Goal: Use online tool/utility: Use online tool/utility

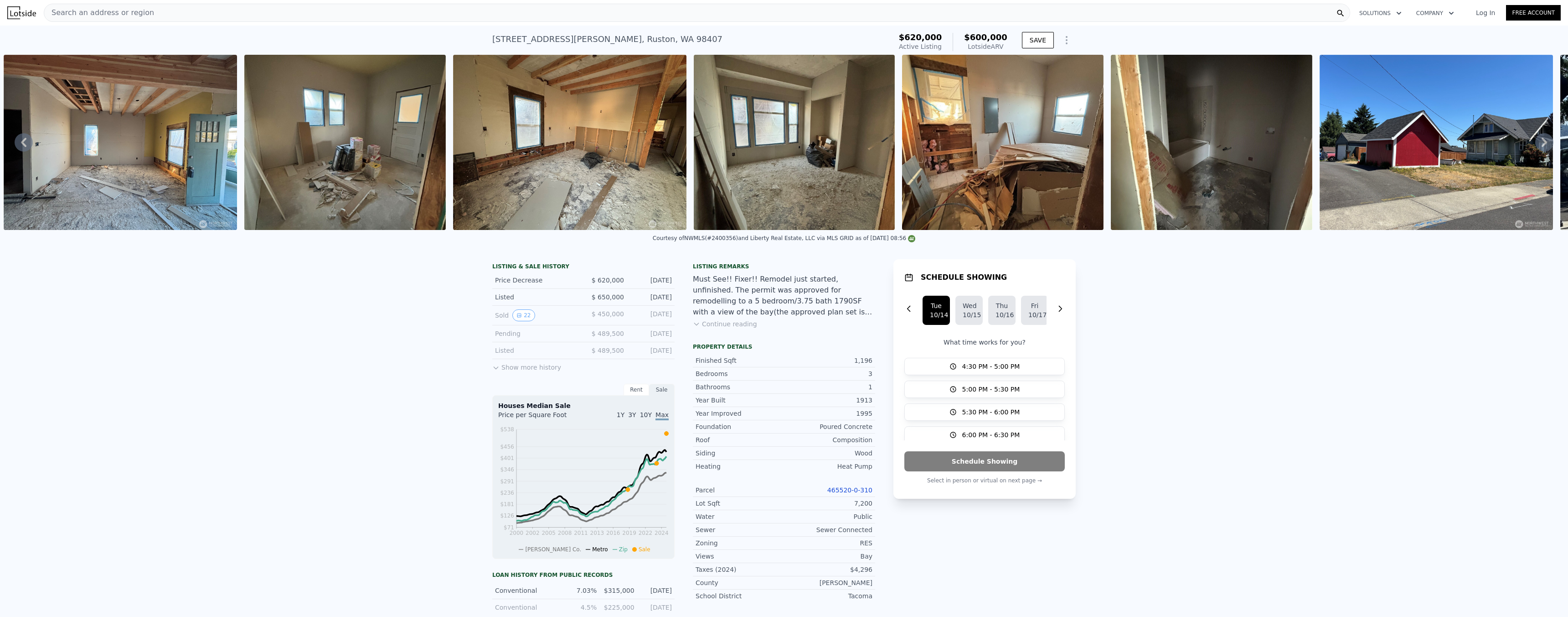
click at [362, 17] on div "Search an address or region" at bounding box center [698, 13] width 1307 height 18
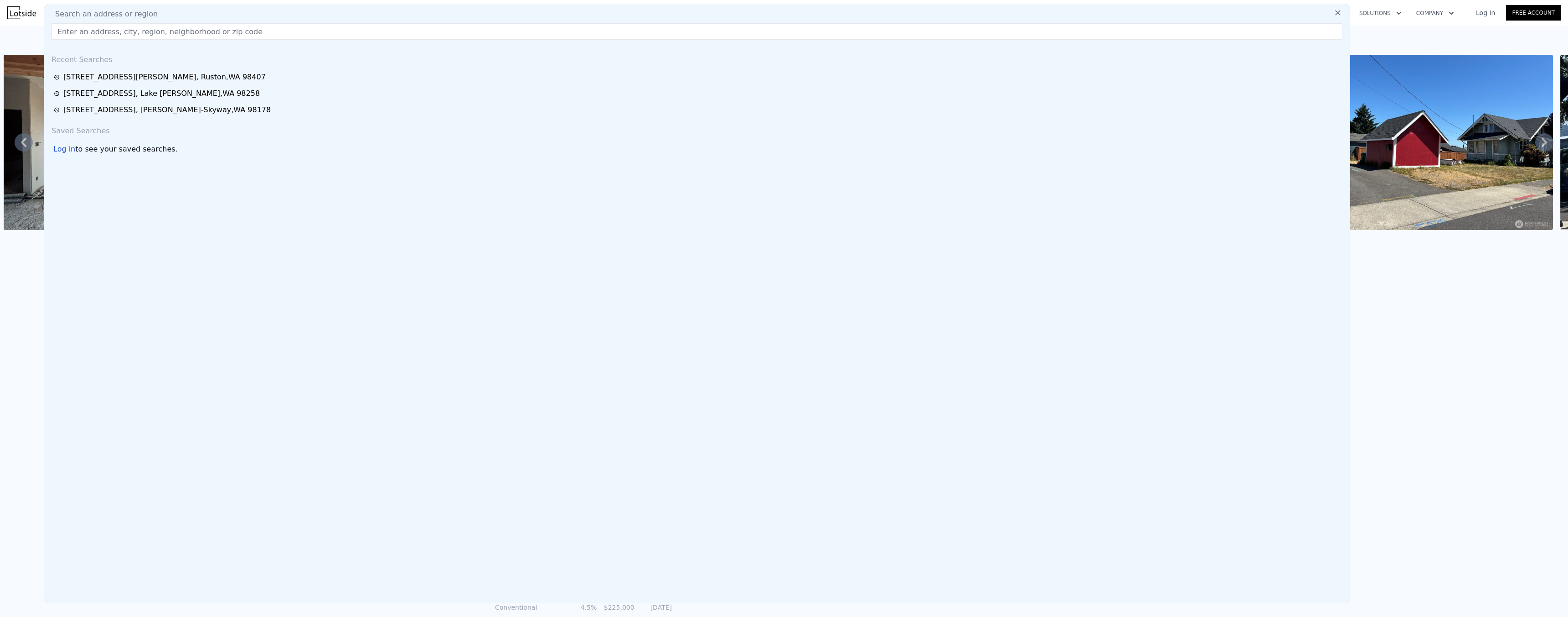
type input "[STREET_ADDRESS][PERSON_NAME]"
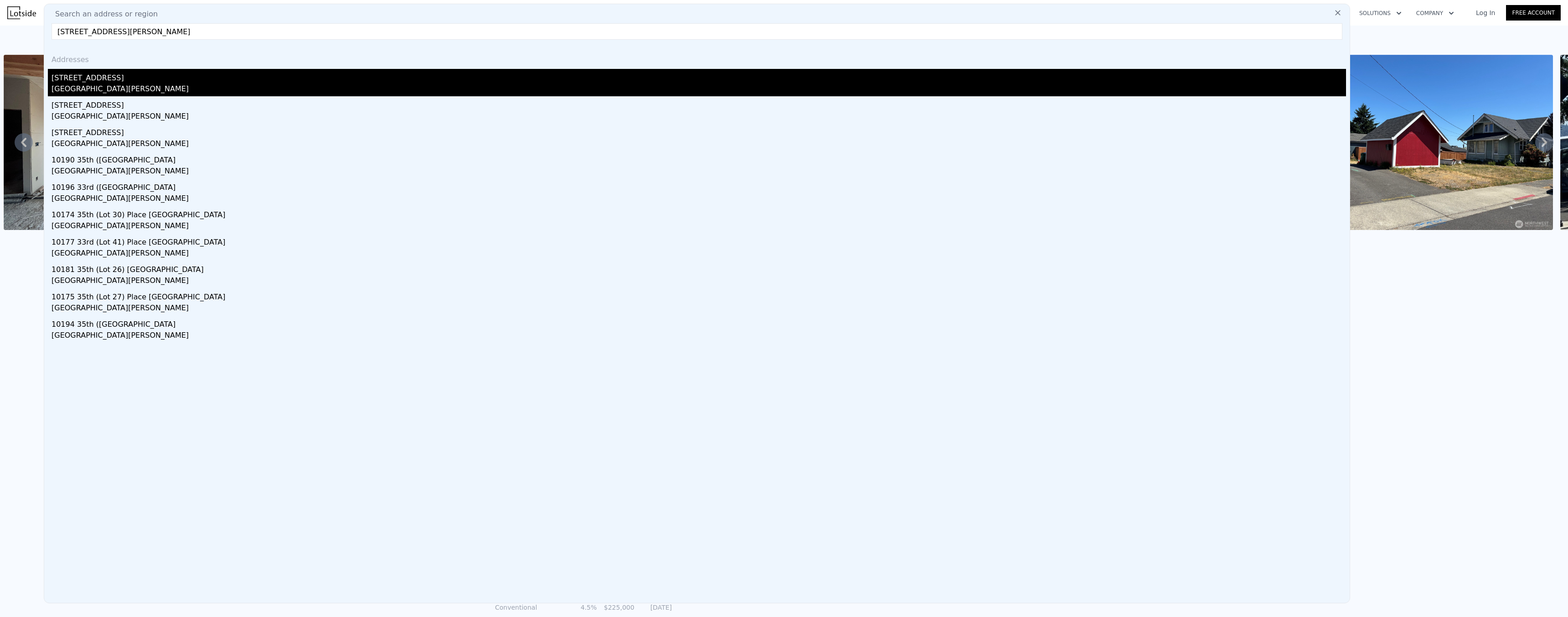
click at [95, 76] on div "[STREET_ADDRESS]" at bounding box center [698, 76] width 1295 height 15
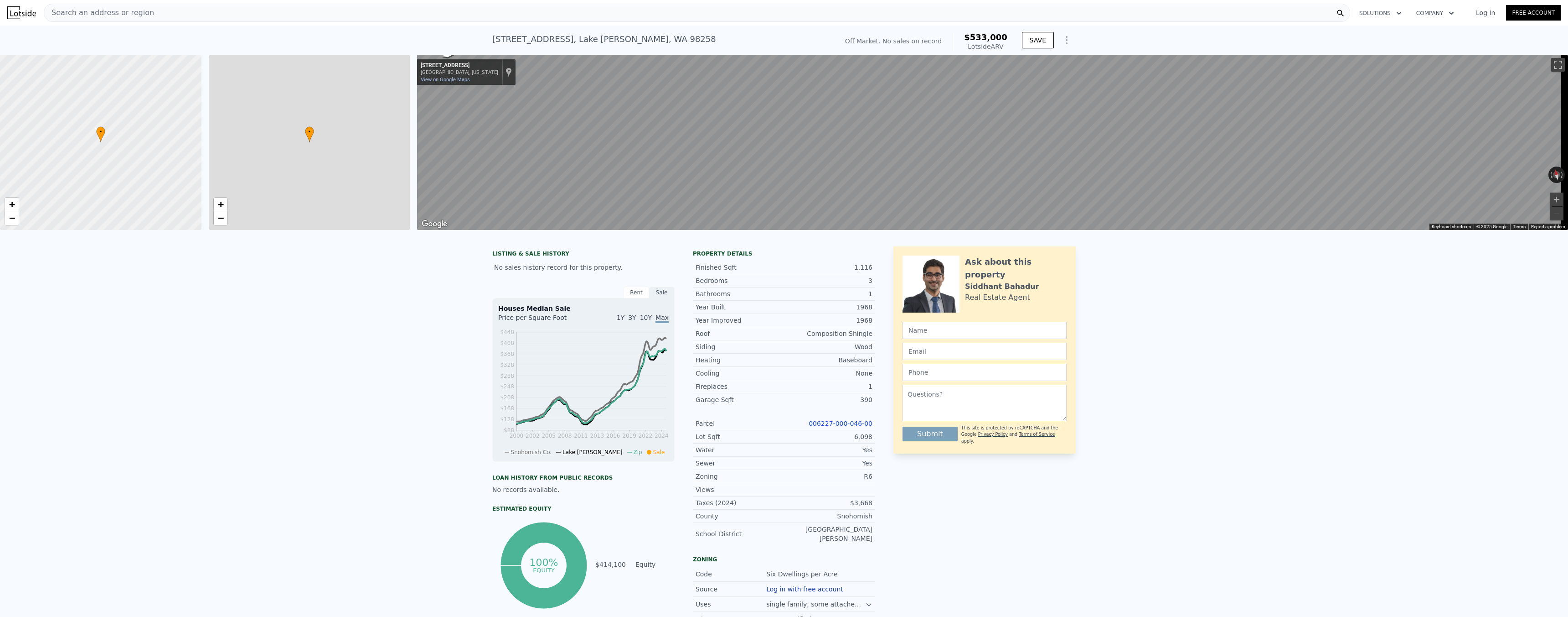
type input "3"
type input "1"
type input "2.5"
type input "832"
type input "1376"
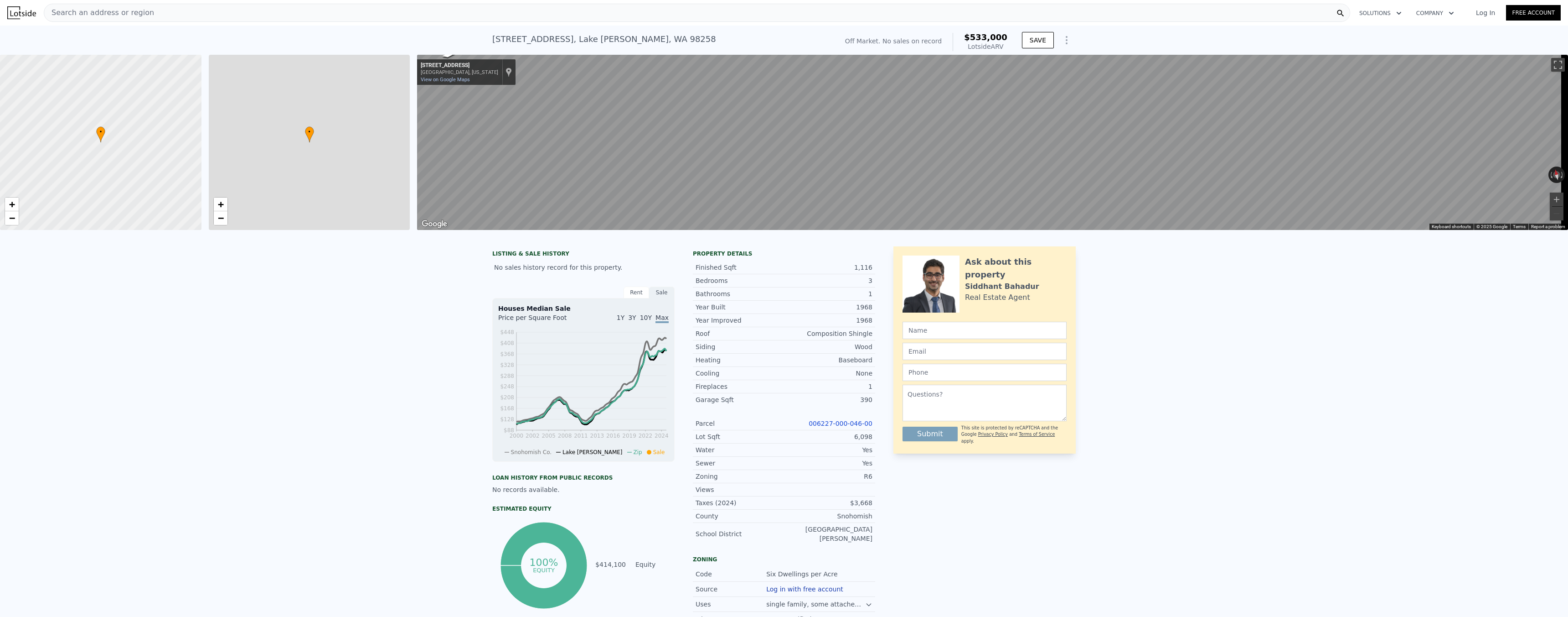
type input "3920"
type input "9148"
type input "$ 533,000"
type input "5"
type input "$ 0"
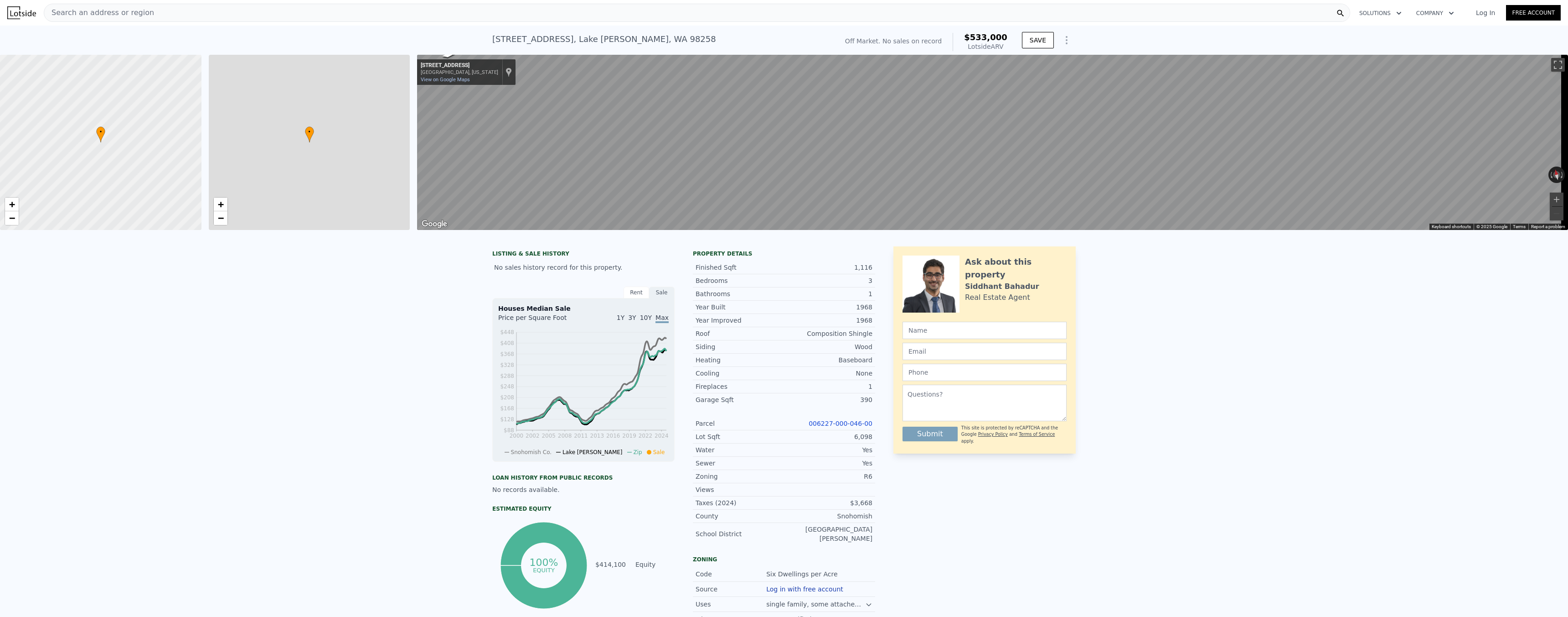
type input "$ 30,004"
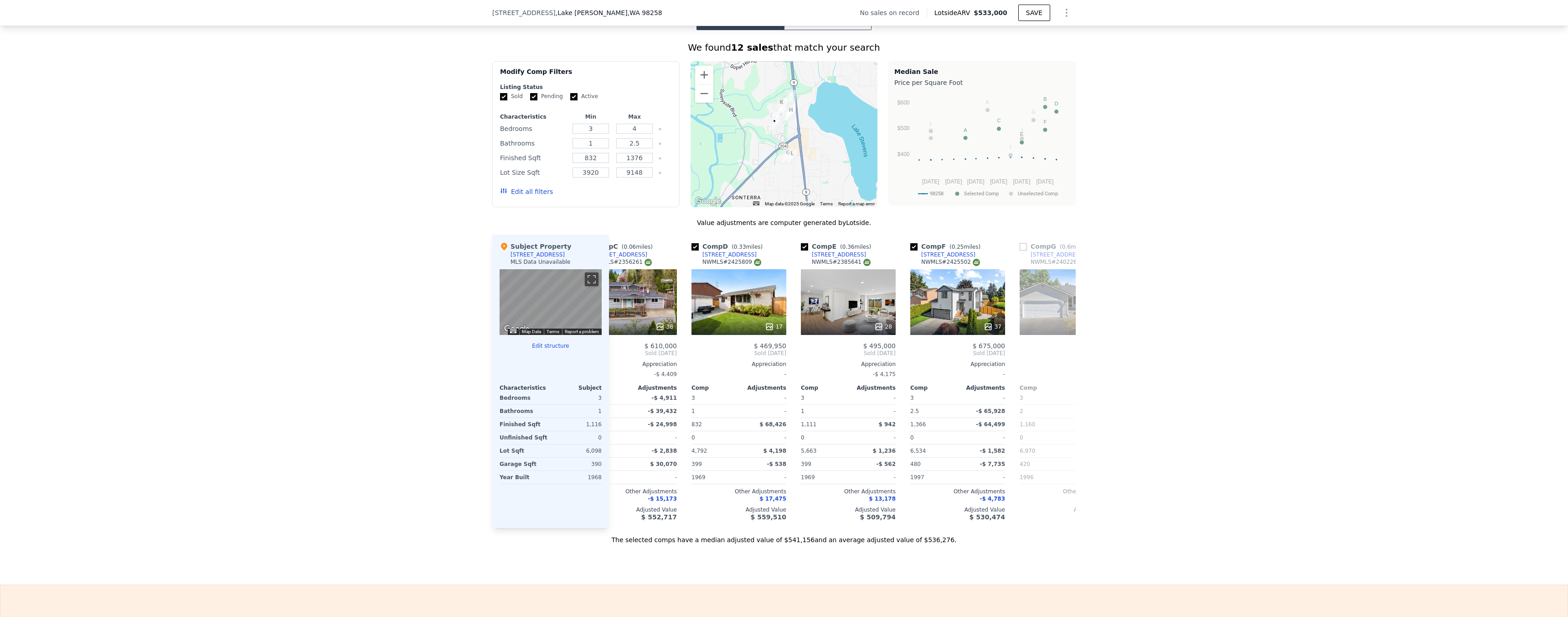
scroll to position [0, 292]
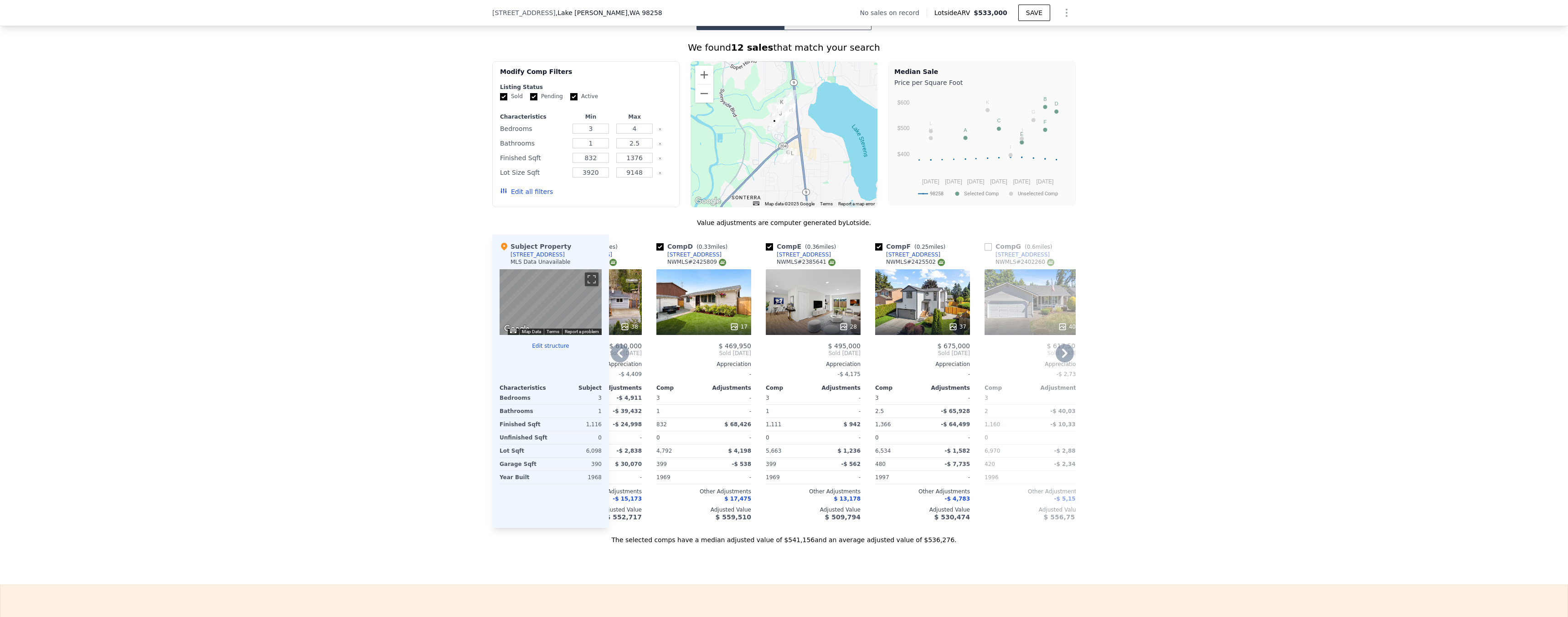
click at [840, 323] on icon at bounding box center [843, 326] width 6 height 6
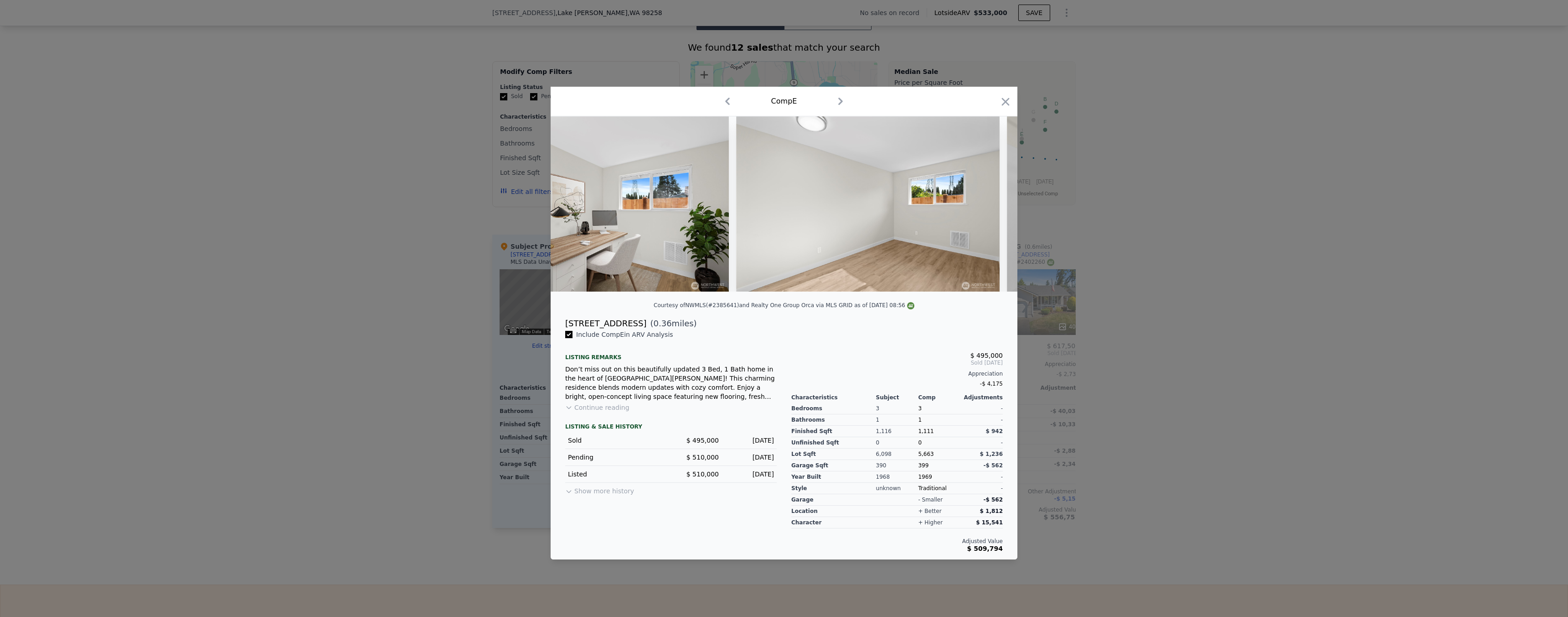
scroll to position [0, 1956]
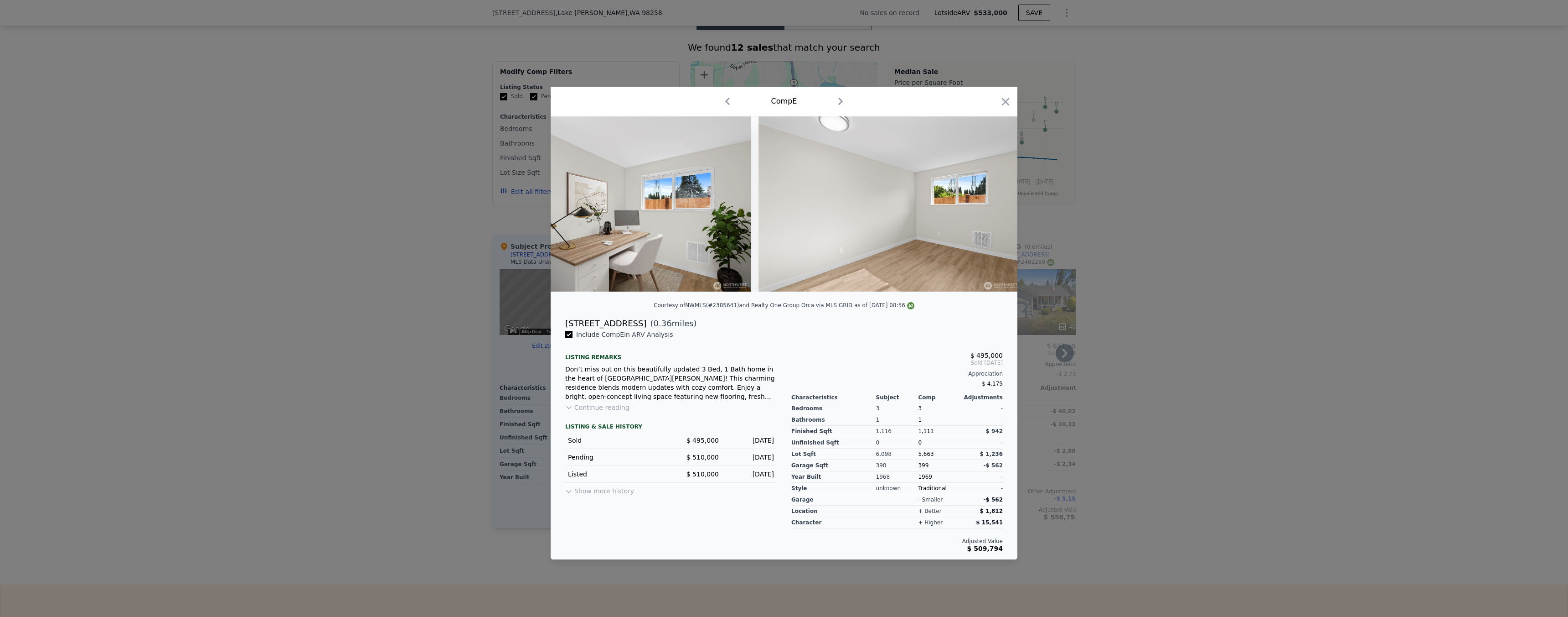
click at [1200, 379] on div at bounding box center [784, 308] width 1568 height 617
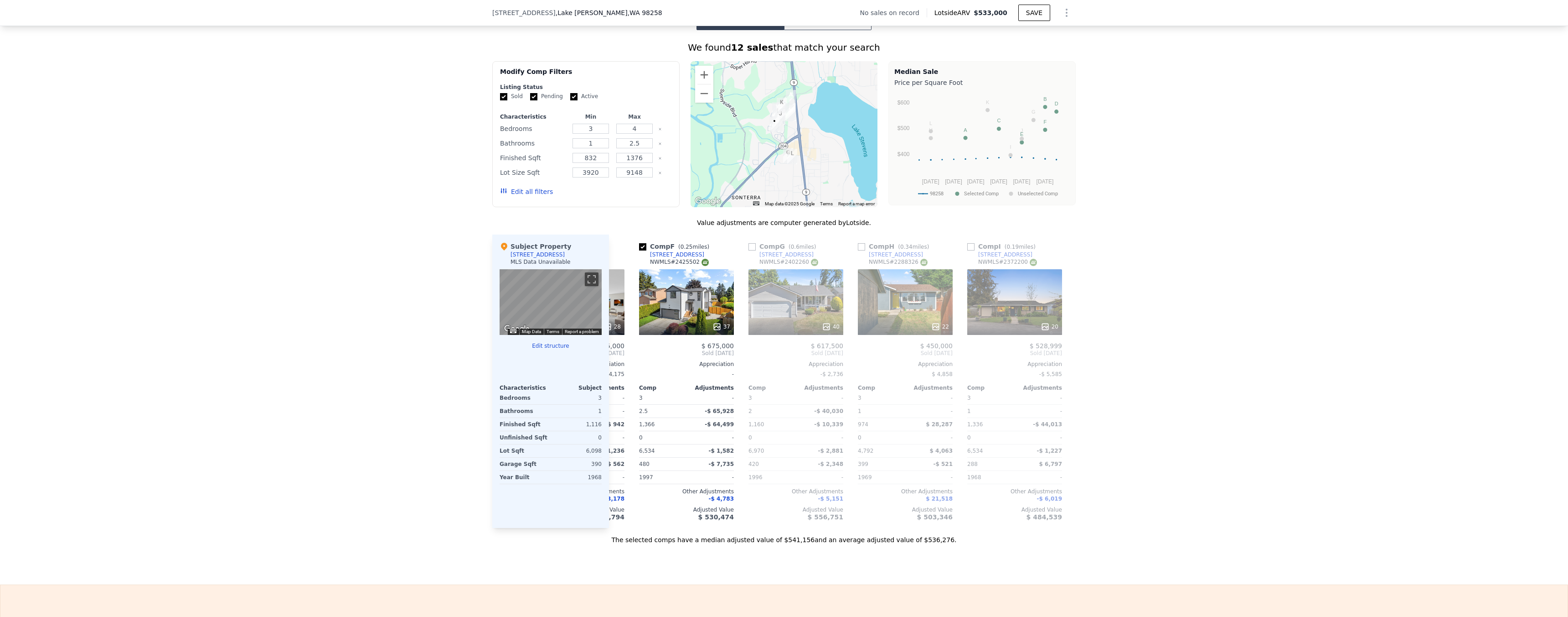
scroll to position [0, 525]
click at [833, 323] on div "40" at bounding box center [834, 327] width 17 height 9
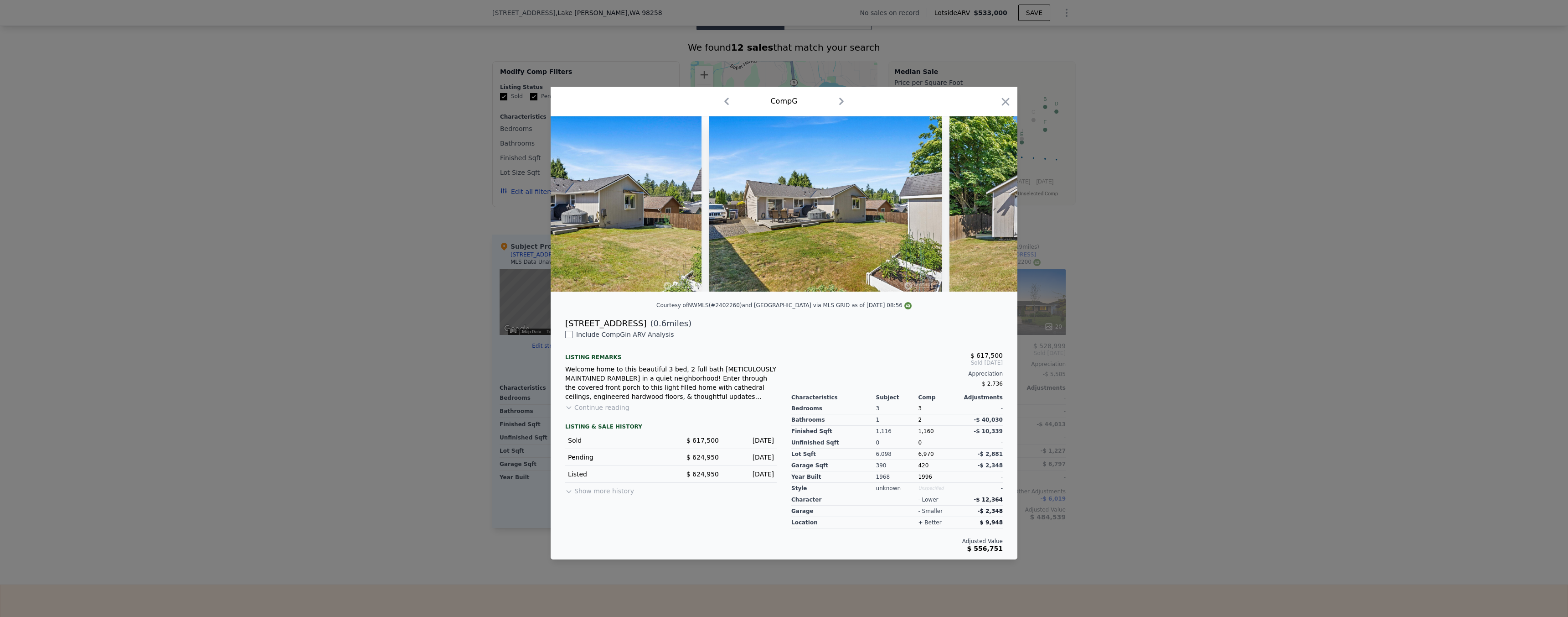
scroll to position [0, 7741]
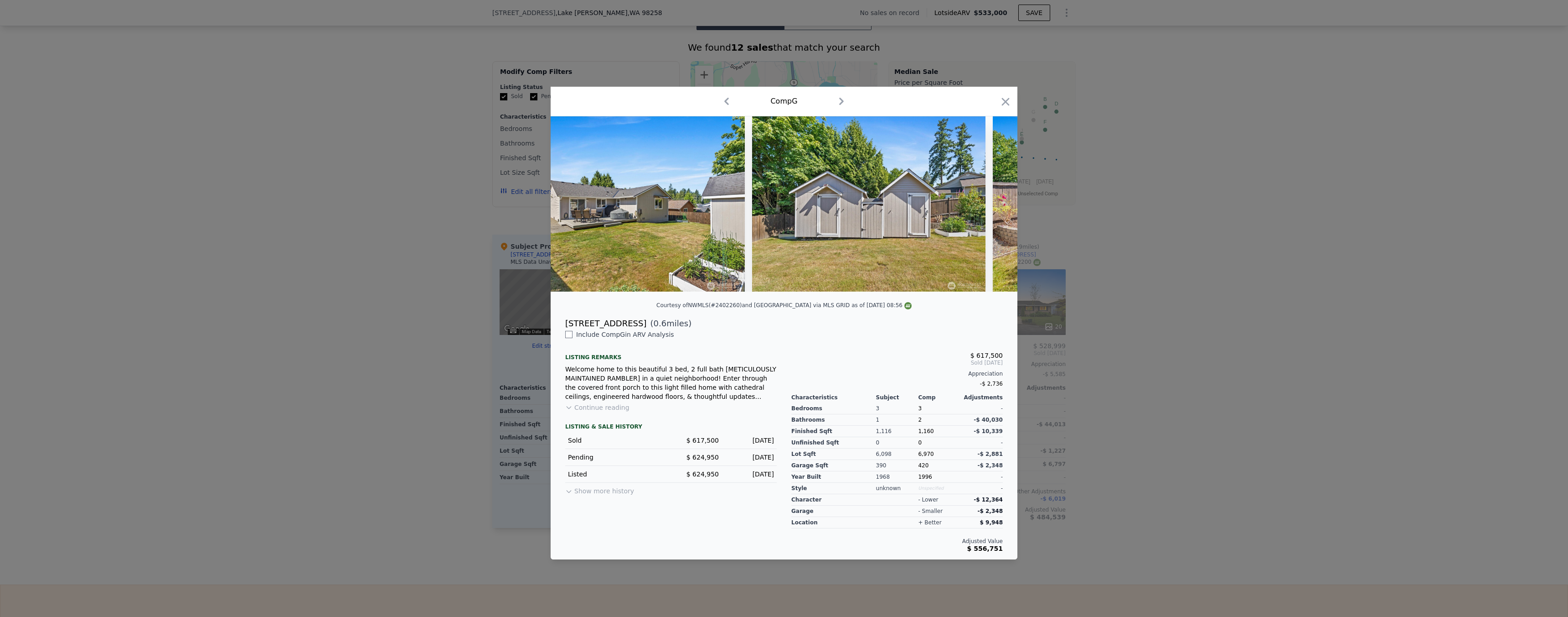
click at [1092, 348] on div at bounding box center [784, 308] width 1568 height 617
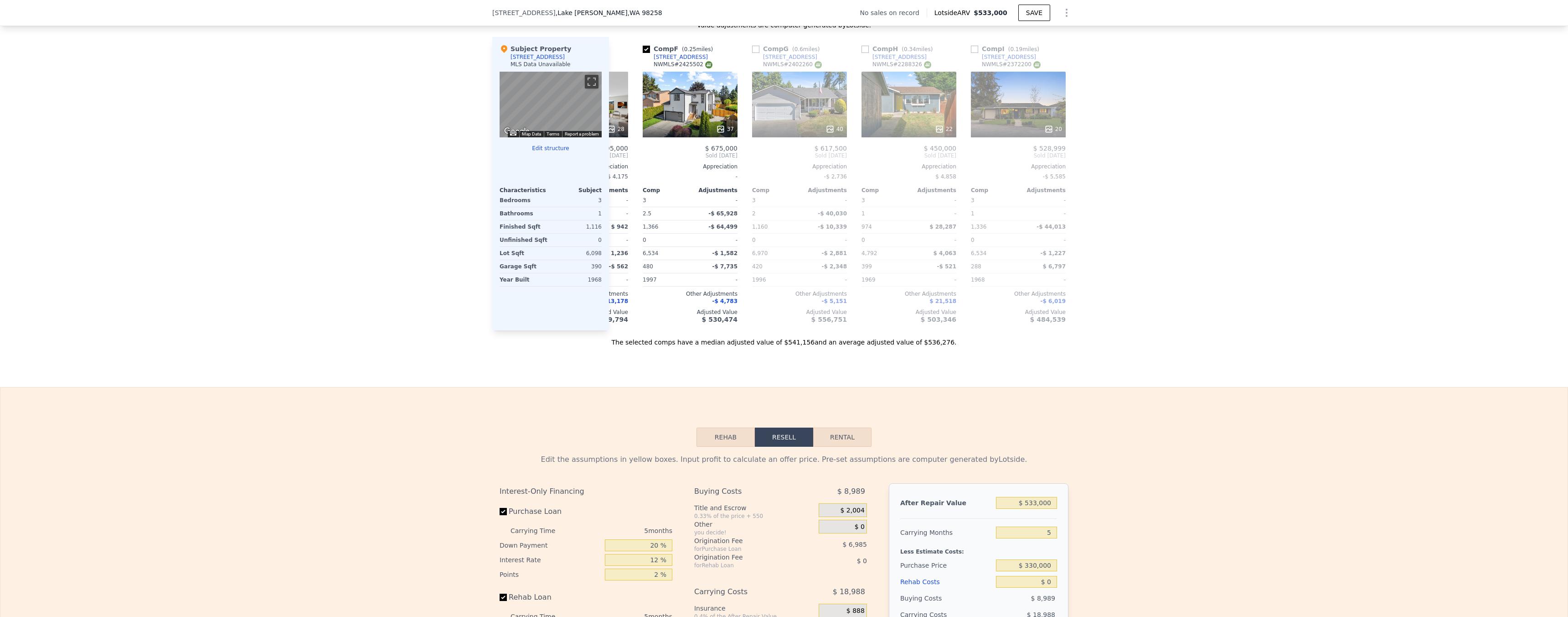
scroll to position [995, 0]
click at [1034, 505] on input "$ 533,000" at bounding box center [1026, 502] width 61 height 12
type input "$ 6"
type input "-$ 464,190"
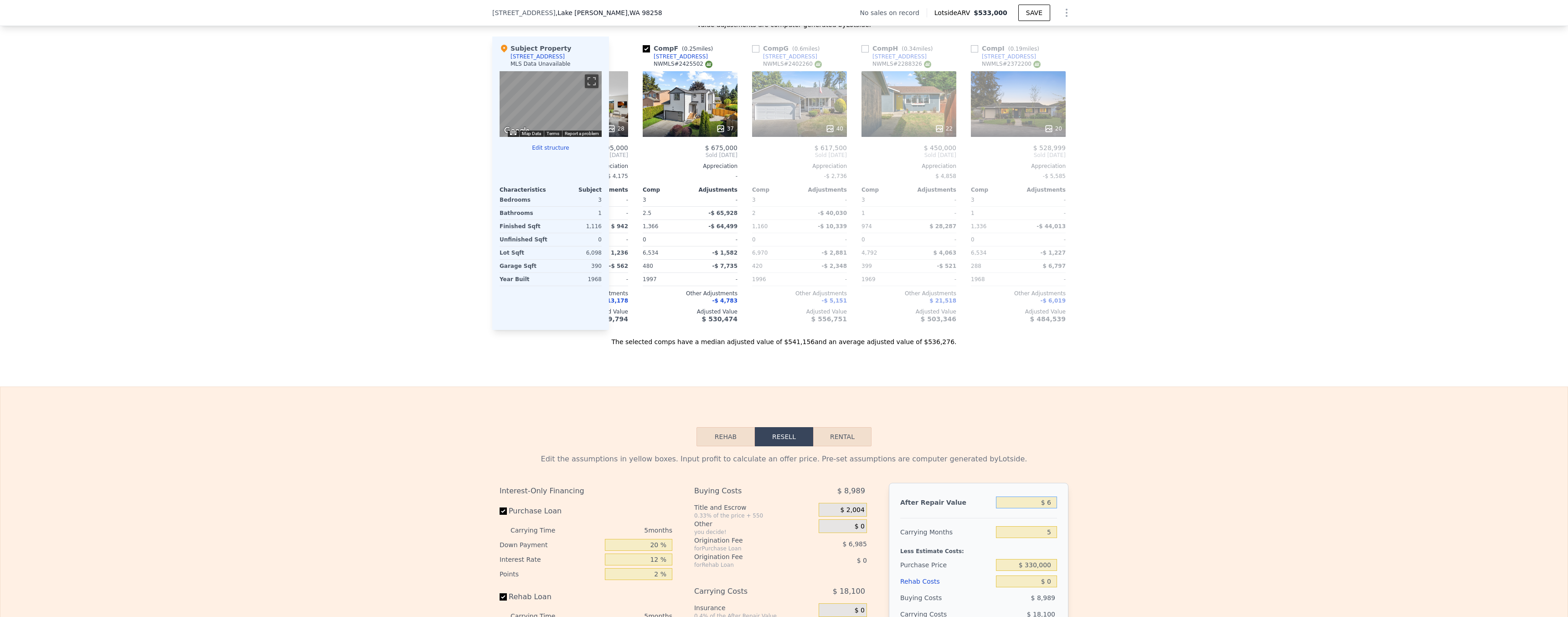
type input "$ 61"
type input "-$ 464,140"
type input "$ 617"
type input "-$ 463,623"
type input "$ 6,170"
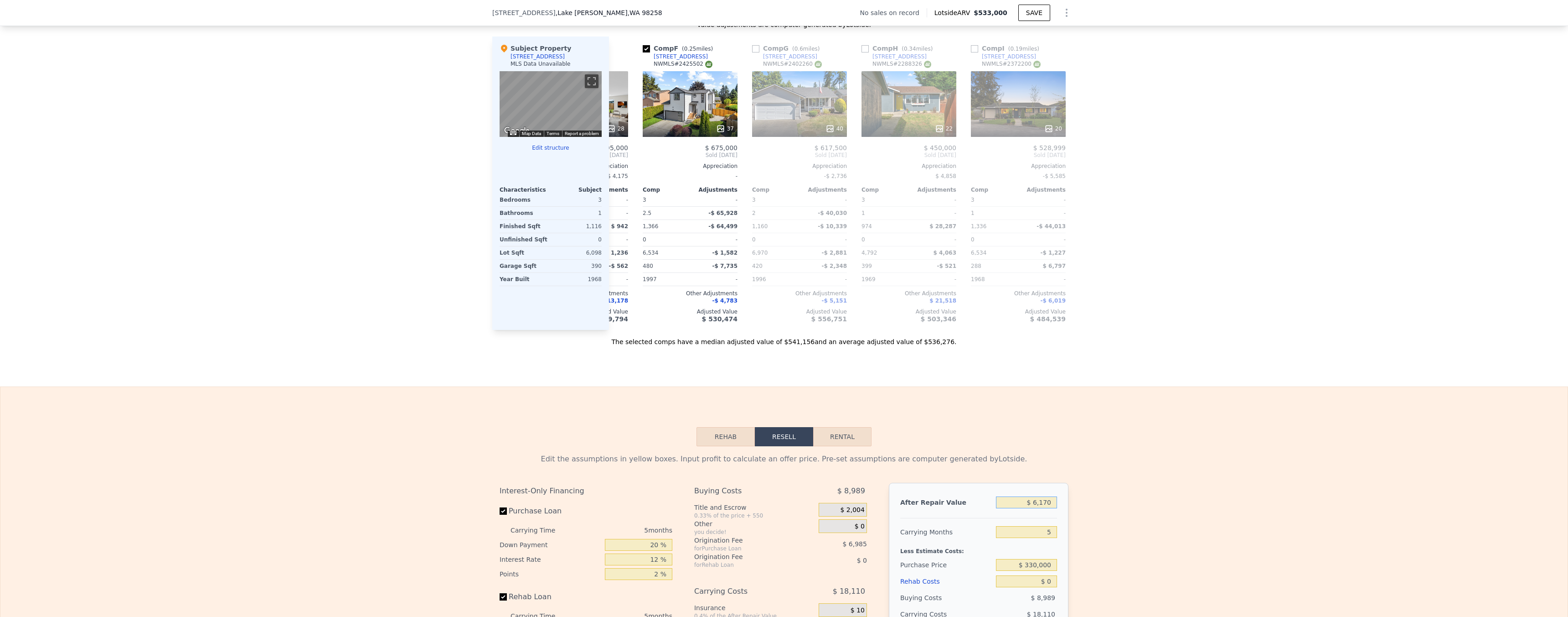
type input "-$ 458,475"
type input "$ 61,700"
type input "-$ 406,988"
type input "$ 617,000"
type input "$ 107,888"
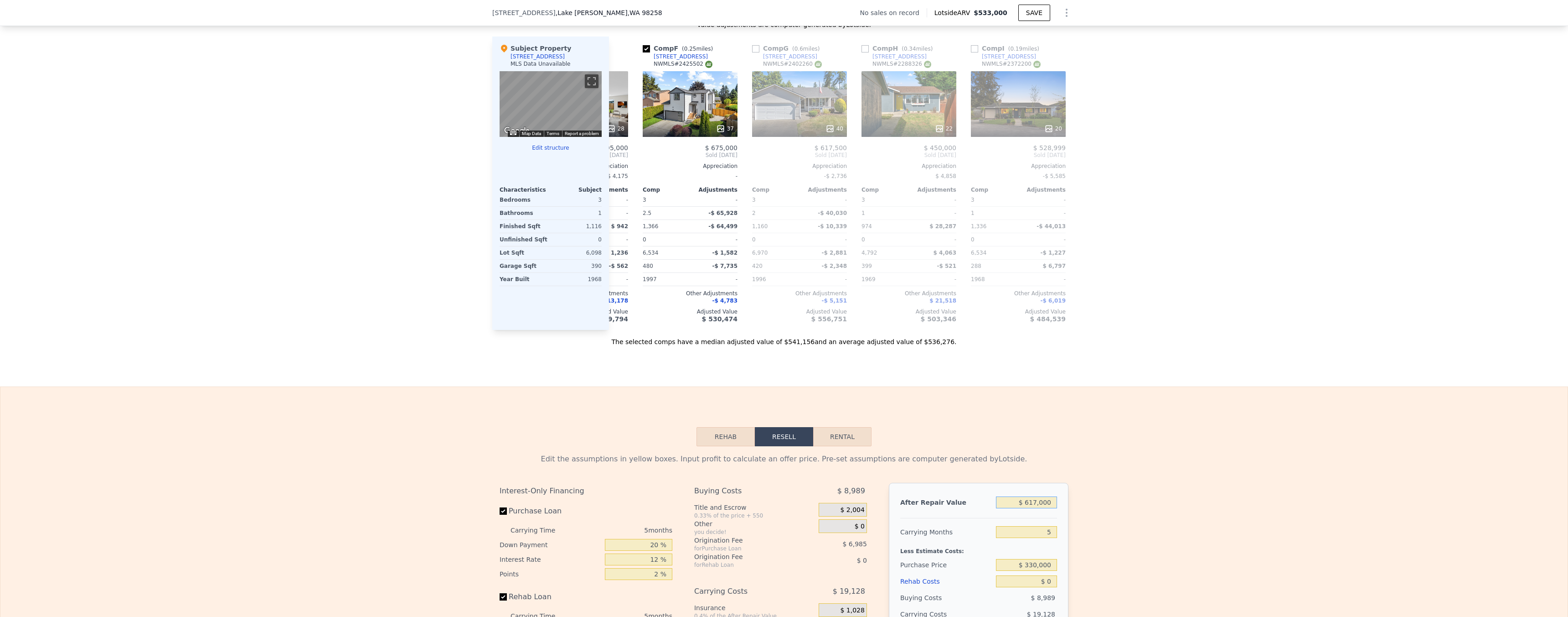
type input "$ 617,000"
click at [1091, 459] on div "Edit the assumptions in yellow boxes. Input profit to calculate an offer price.…" at bounding box center [783, 615] width 1567 height 340
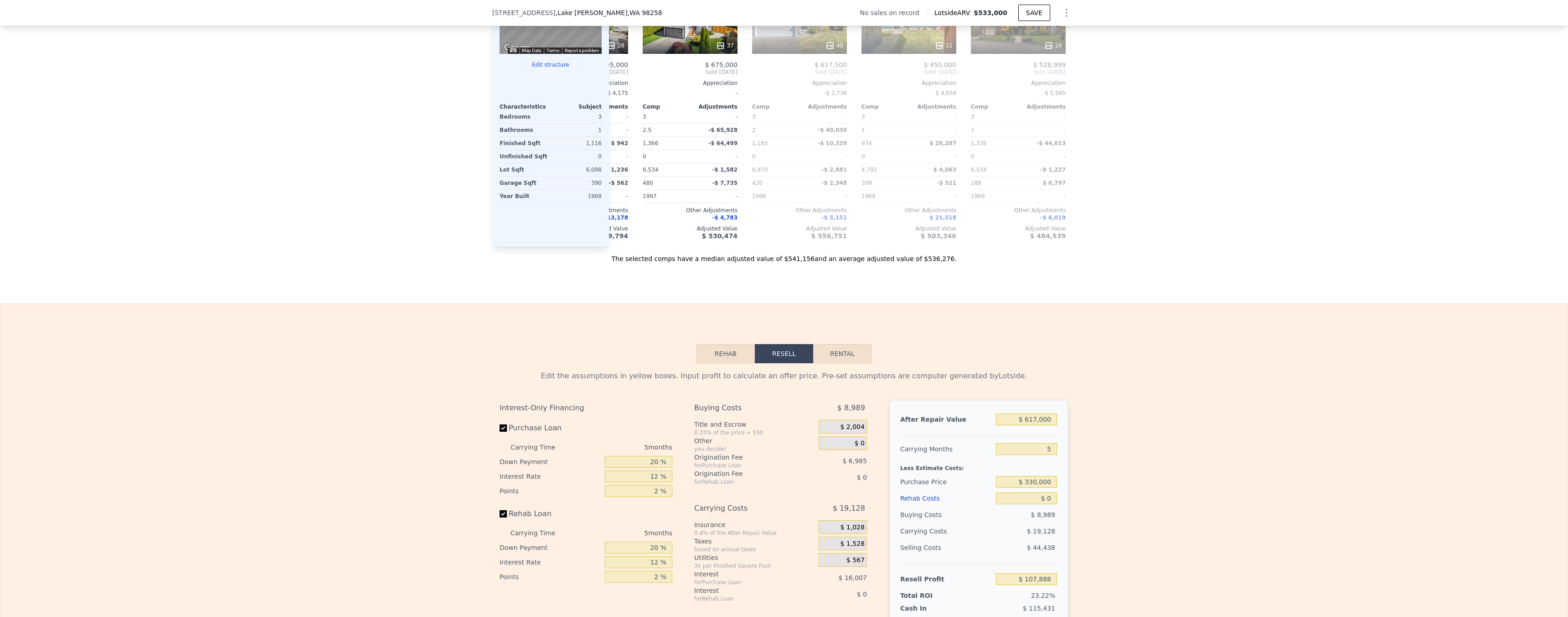
scroll to position [1104, 0]
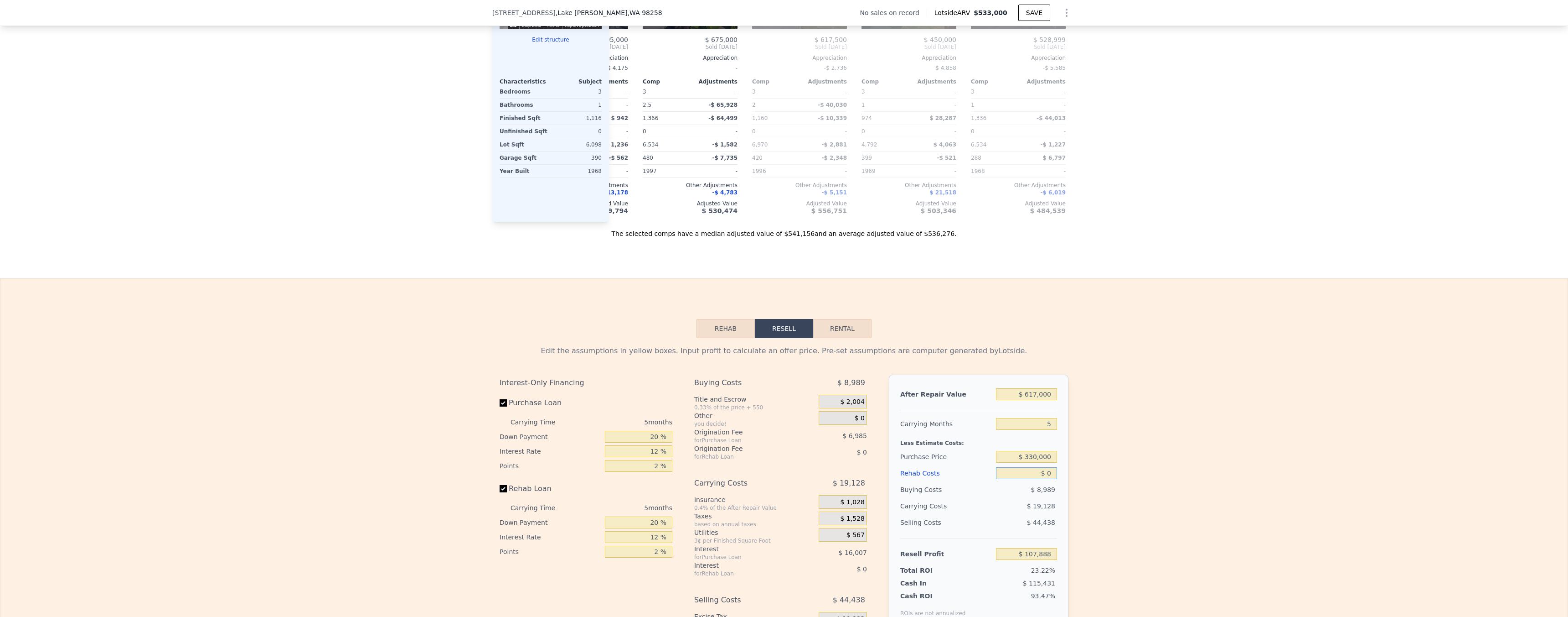
click at [1044, 478] on input "$ 0" at bounding box center [1026, 472] width 61 height 12
type input "$ 10"
type input "$ 107,878"
type input "$ 100"
type input "$ 107,781"
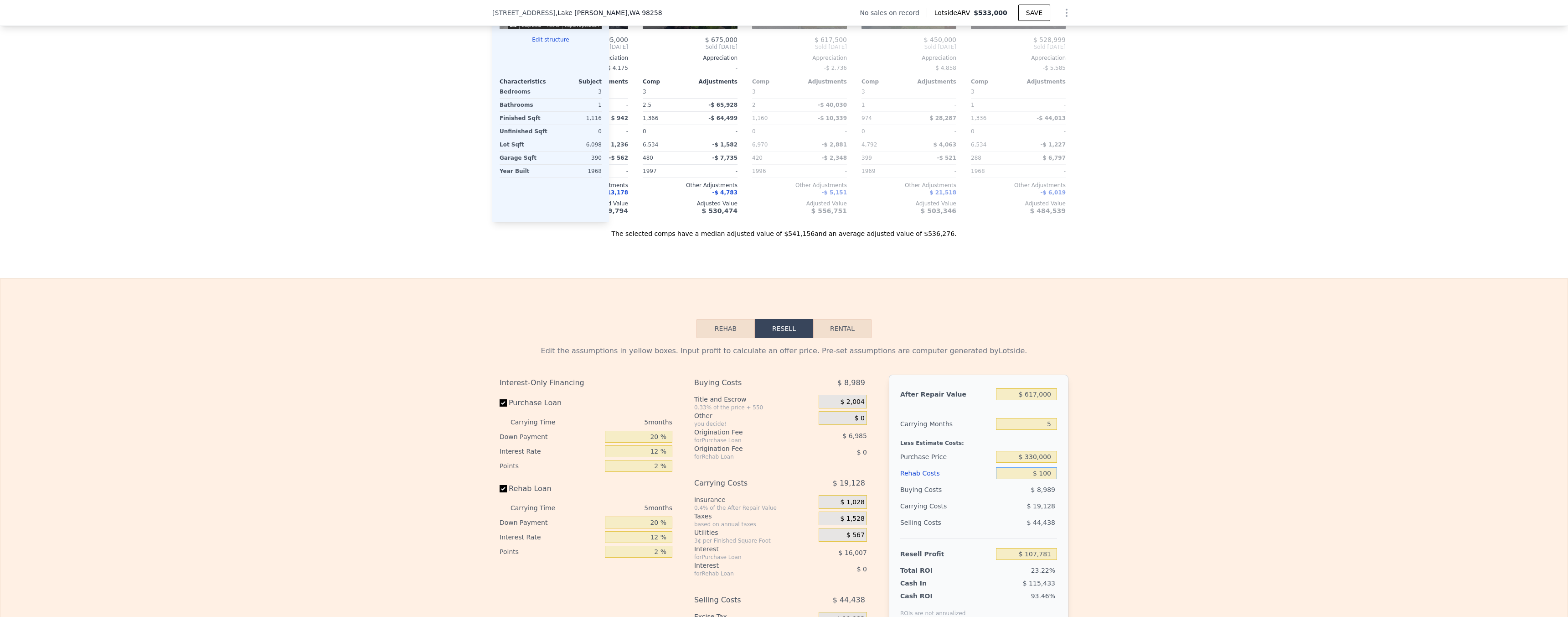
type input "$ 1,000"
type input "$ 106,837"
type input "$ 10,000"
type input "$ 97,363"
type input "$ 100,000"
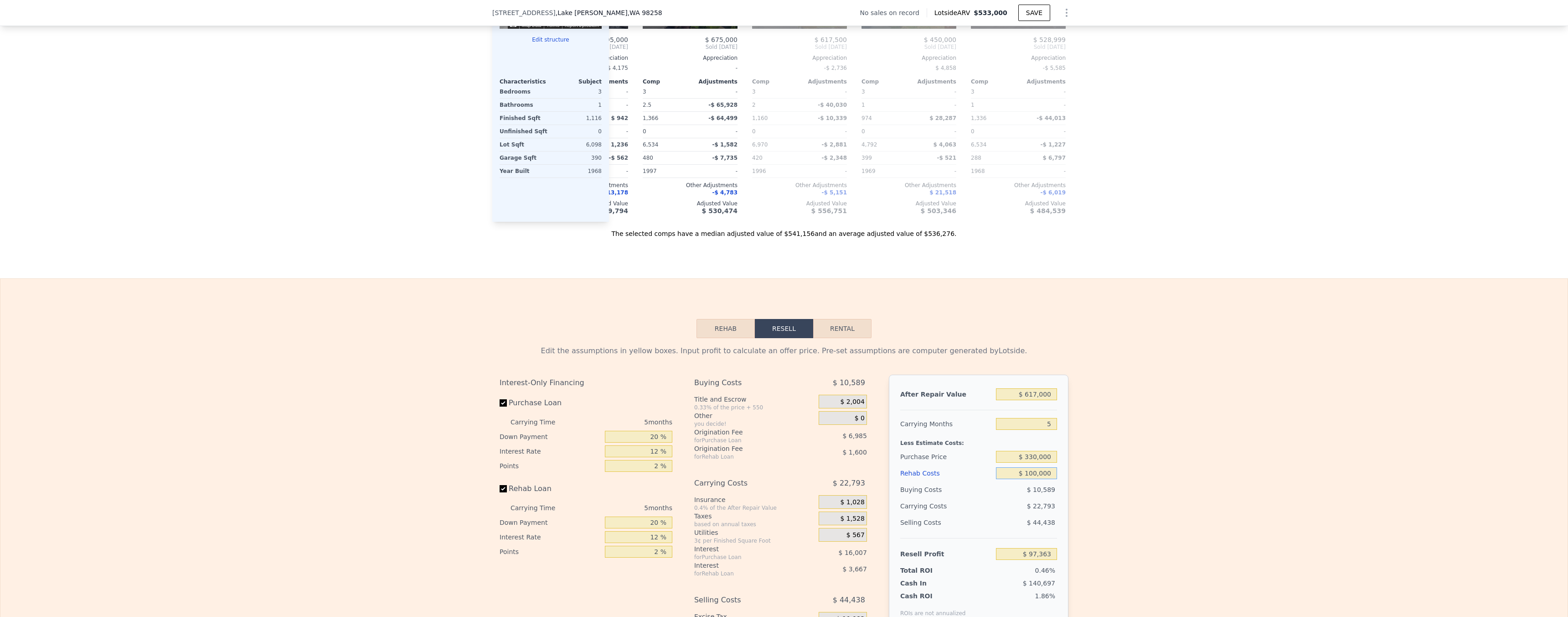
type input "$ 2,623"
type input "$ 100,000"
click at [1109, 392] on div "Edit the assumptions in yellow boxes. Input profit to calculate an offer price.…" at bounding box center [783, 507] width 1567 height 340
click at [1041, 462] on input "$ 330,000" at bounding box center [1026, 456] width 61 height 12
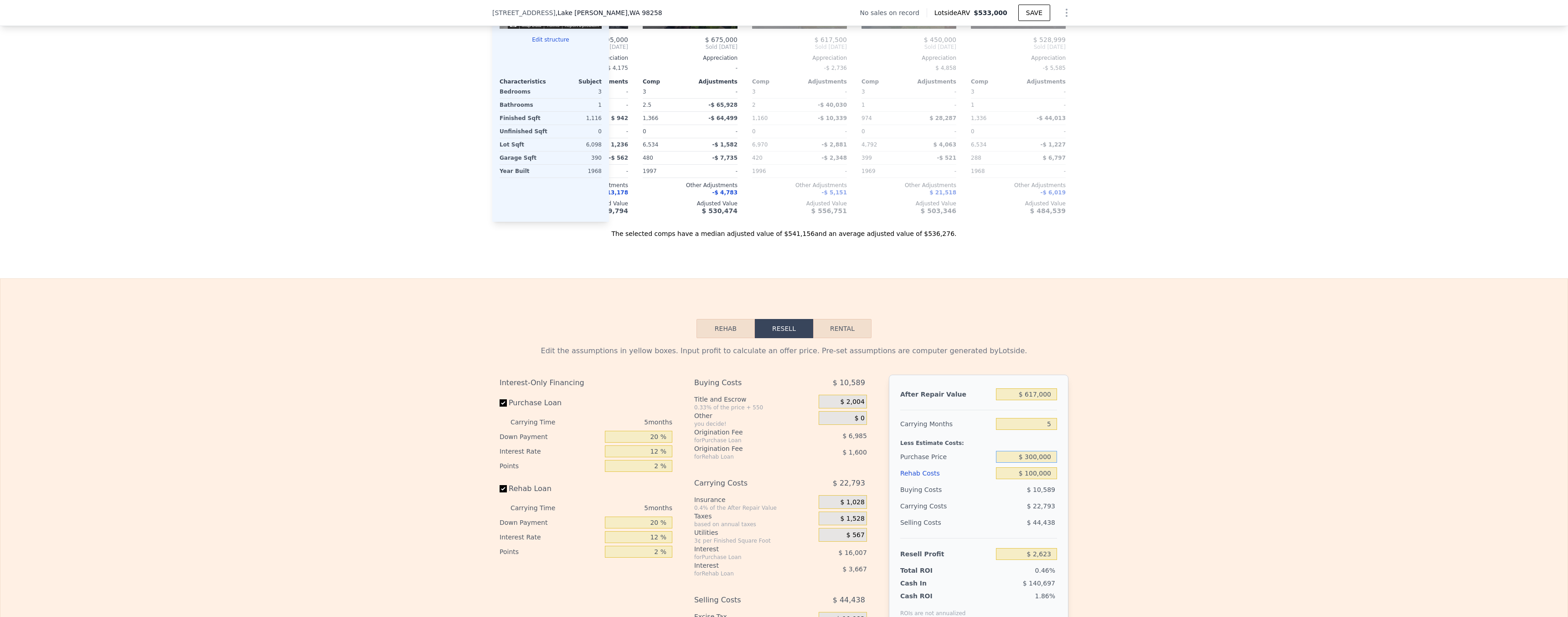
type input "$ 300,000"
click at [1083, 355] on div "Edit the assumptions in yellow boxes. Input profit to calculate an offer price.…" at bounding box center [783, 507] width 1567 height 340
type input "$ 146,825"
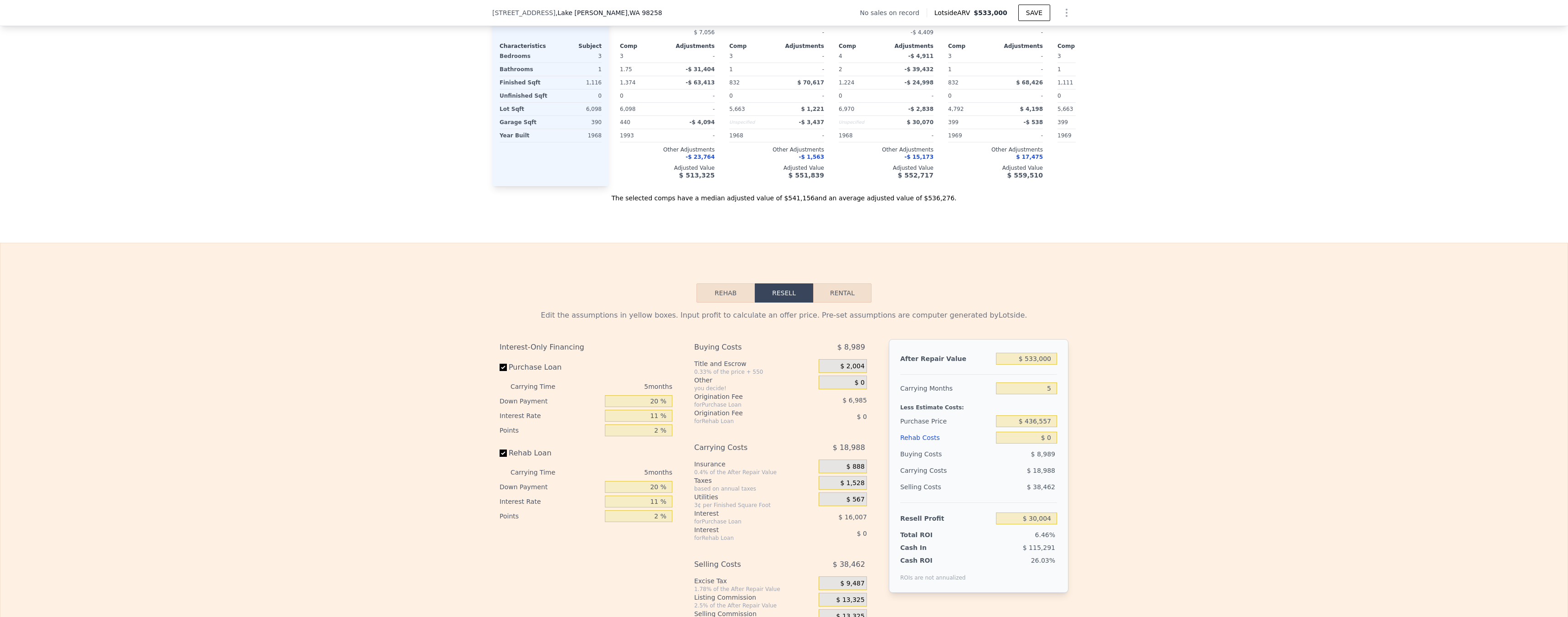
scroll to position [1140, 0]
click at [1036, 364] on input "$ 533,000" at bounding box center [1026, 357] width 61 height 12
click at [1035, 364] on input "$ 533,000" at bounding box center [1026, 357] width 61 height 12
type input "$ 6"
type input "-$ 464,190"
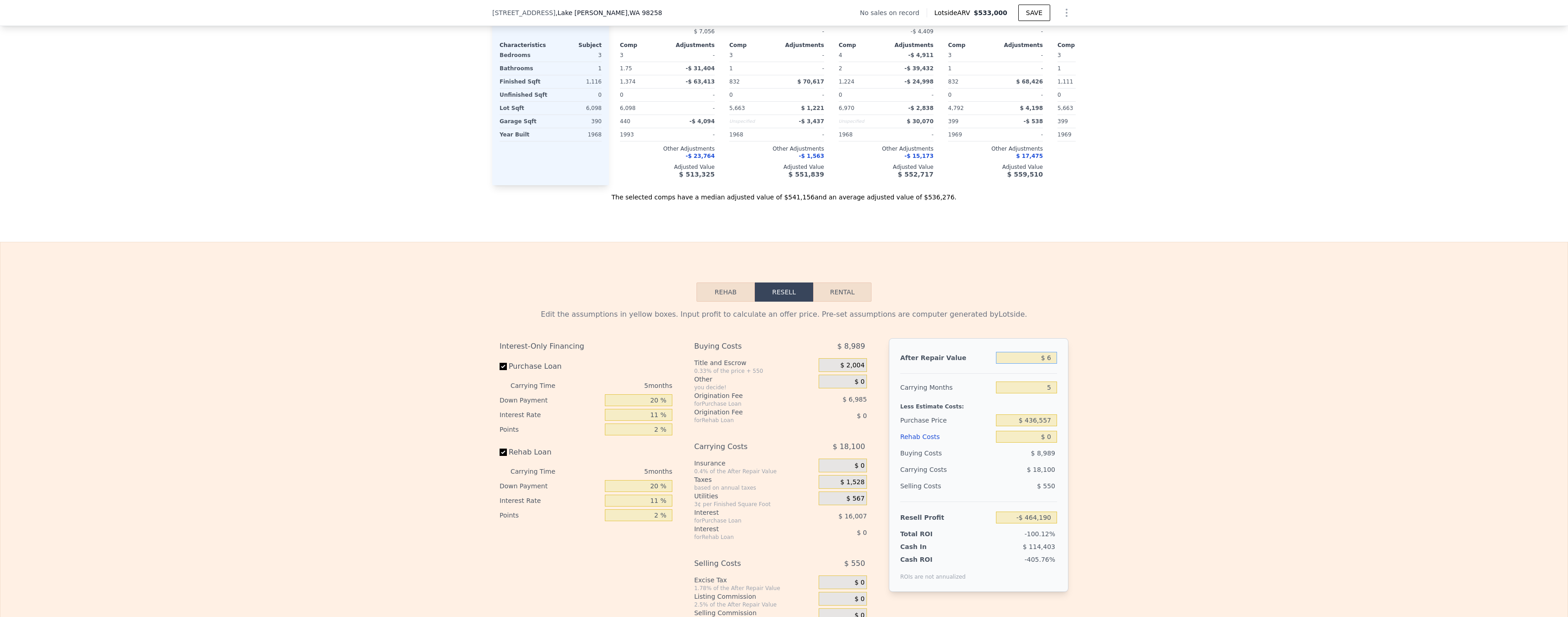
type input "$ 61"
type input "-$ 464,140"
type input "$ 617"
type input "-$ 463,623"
type input "$ 6,170"
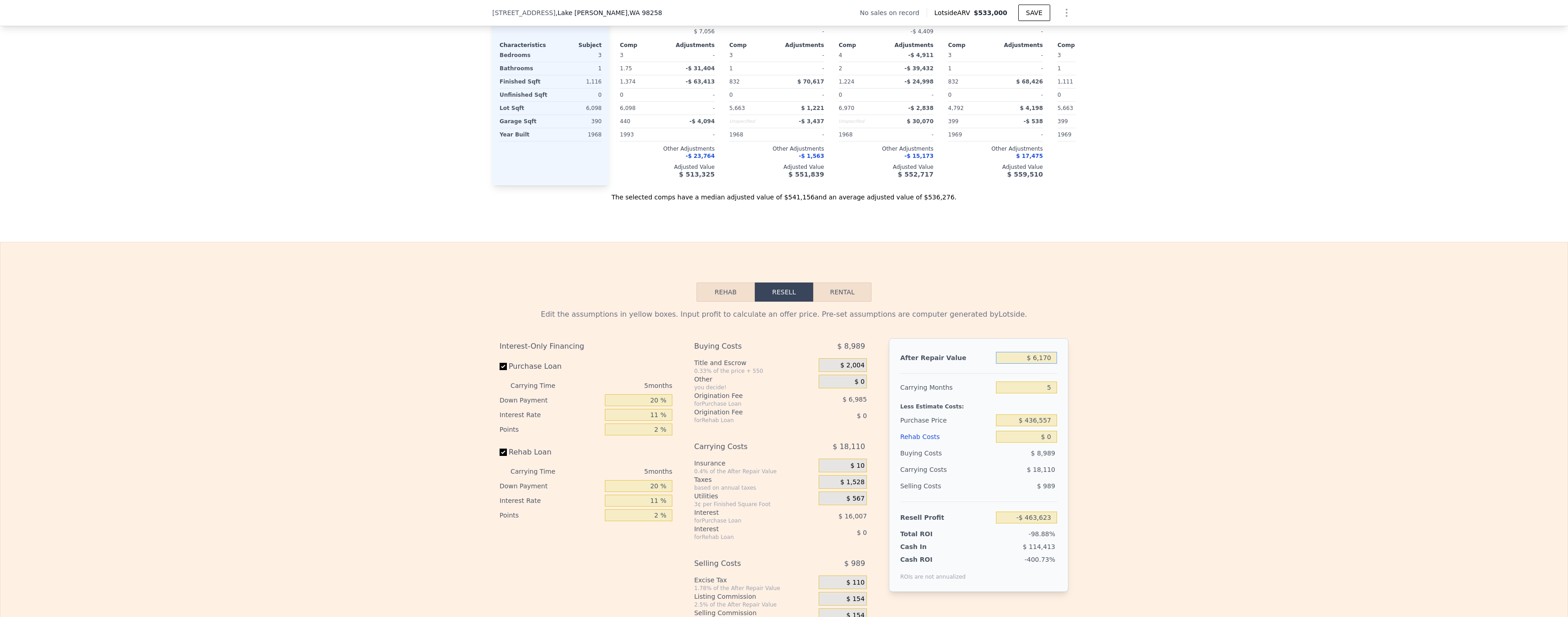
type input "-$ 458,475"
type input "$ 61,700"
type input "-$ 406,988"
type input "$ 617,000"
type input "$ 107,888"
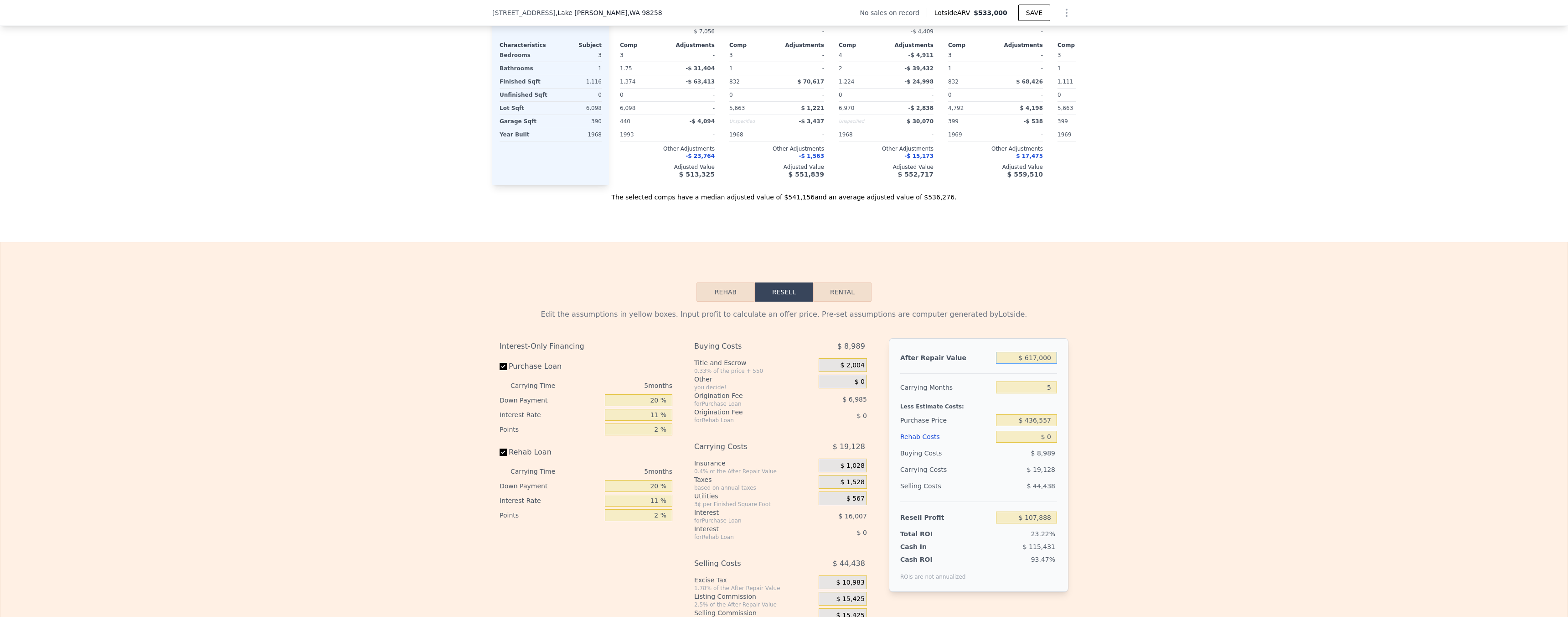
type input "$ 617,000"
click at [1042, 421] on input "$ 436,557" at bounding box center [1026, 420] width 61 height 12
type input "$ 365,000"
click at [1093, 433] on div "Edit the assumptions in yellow boxes. Input profit to calculate an offer price.…" at bounding box center [783, 471] width 1567 height 340
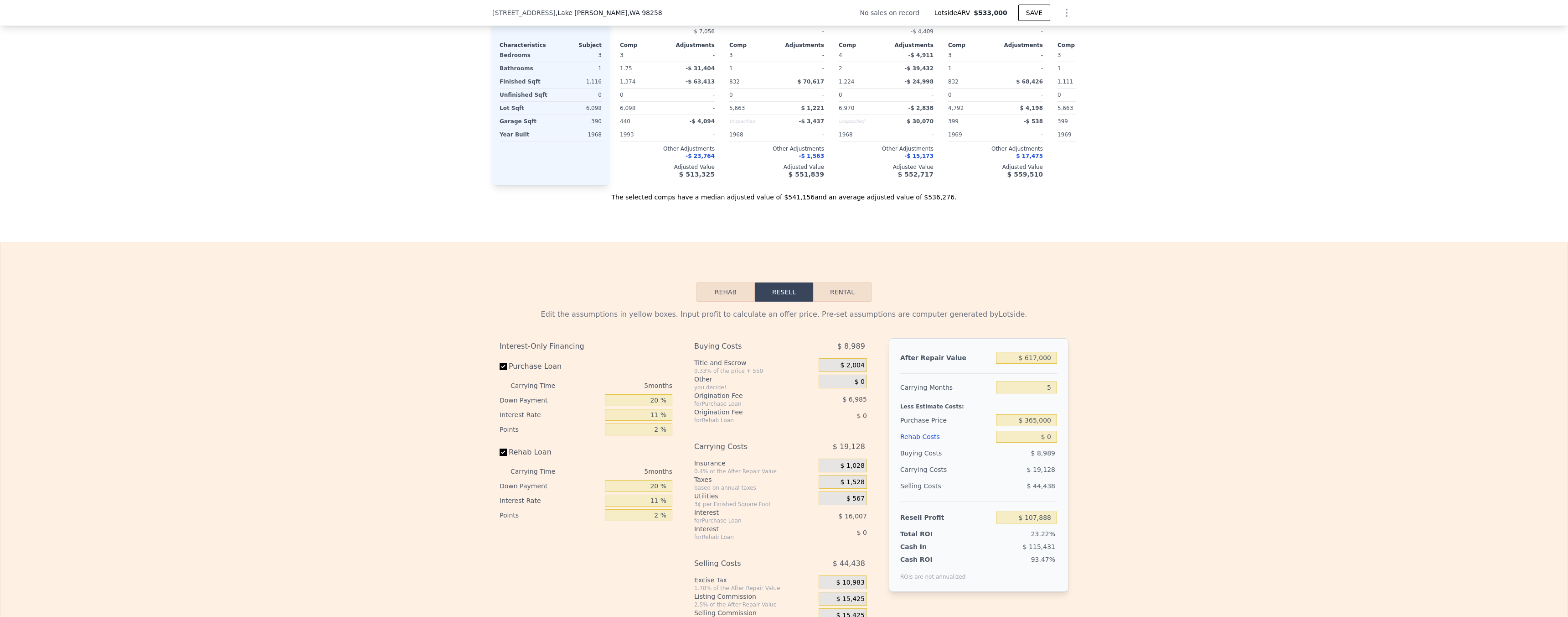
type input "$ 183,449"
click at [1043, 442] on input "$ 0" at bounding box center [1026, 437] width 61 height 12
type input "$ 10"
type input "$ 183,439"
type input "$ 100"
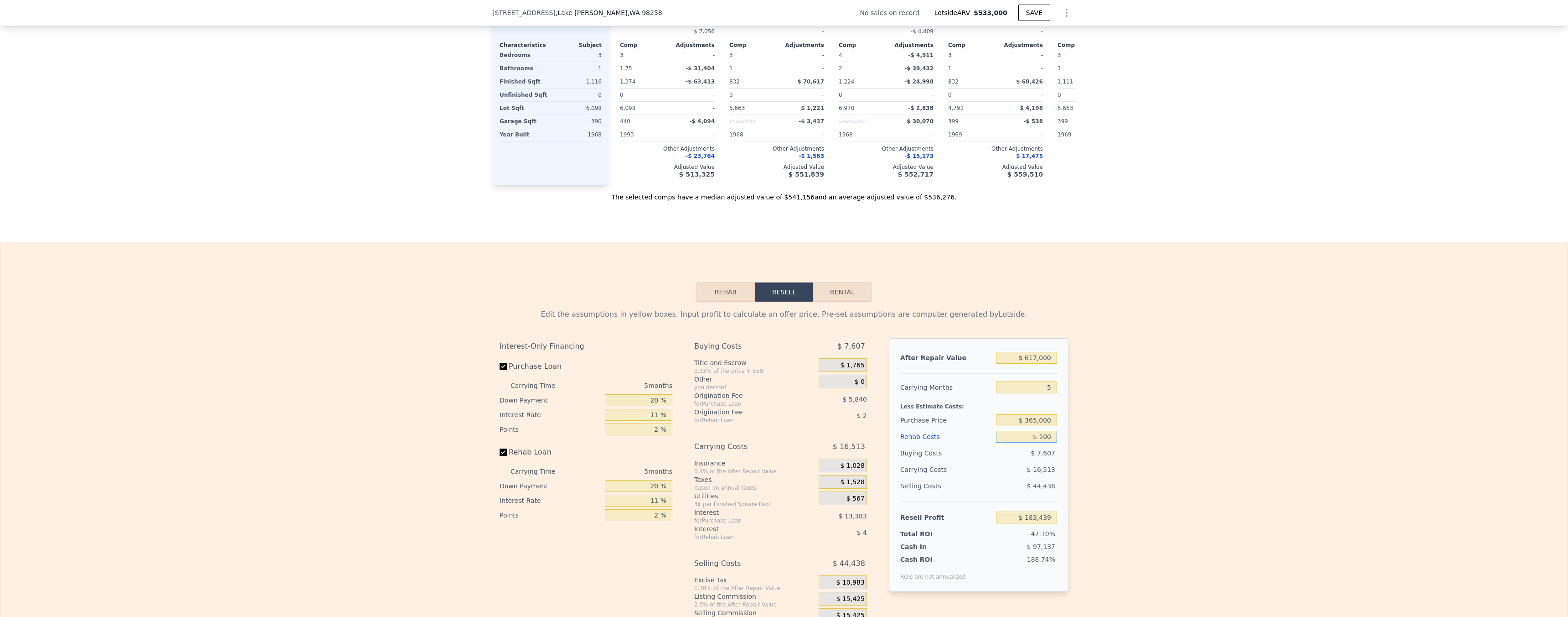
type input "$ 183,342"
type input "$ 10,000"
type input "$ 172,924"
type input "$ 100,000"
type input "$ 78,184"
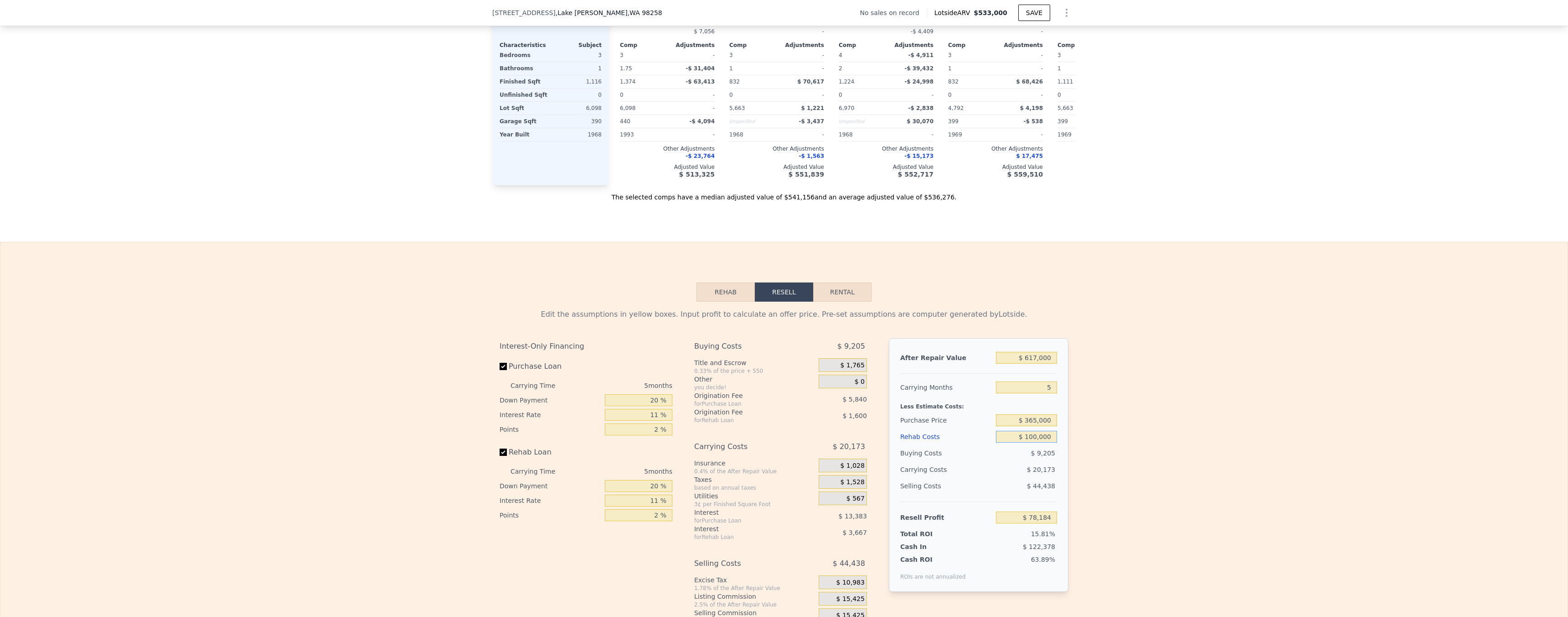
type input "$ 100,000"
click at [1116, 480] on div "Edit the assumptions in yellow boxes. Input profit to calculate an offer price.…" at bounding box center [783, 471] width 1567 height 340
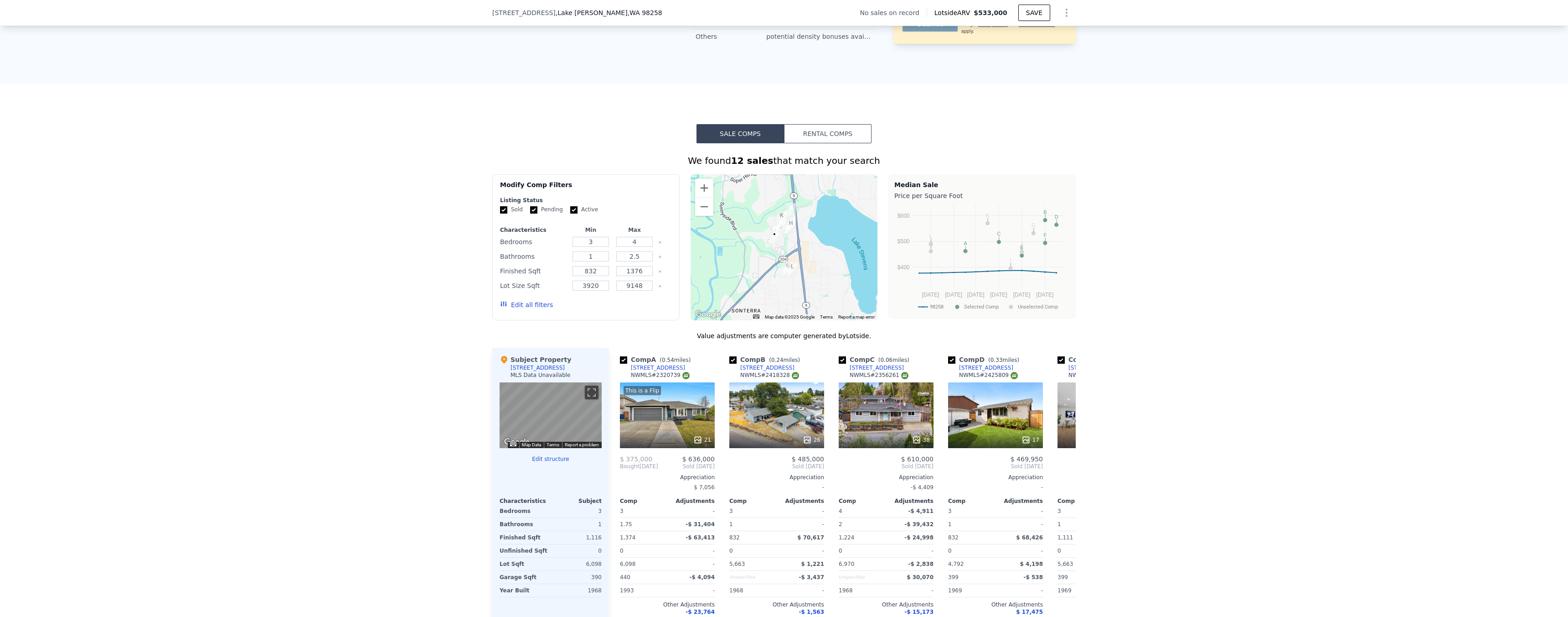
scroll to position [683, 0]
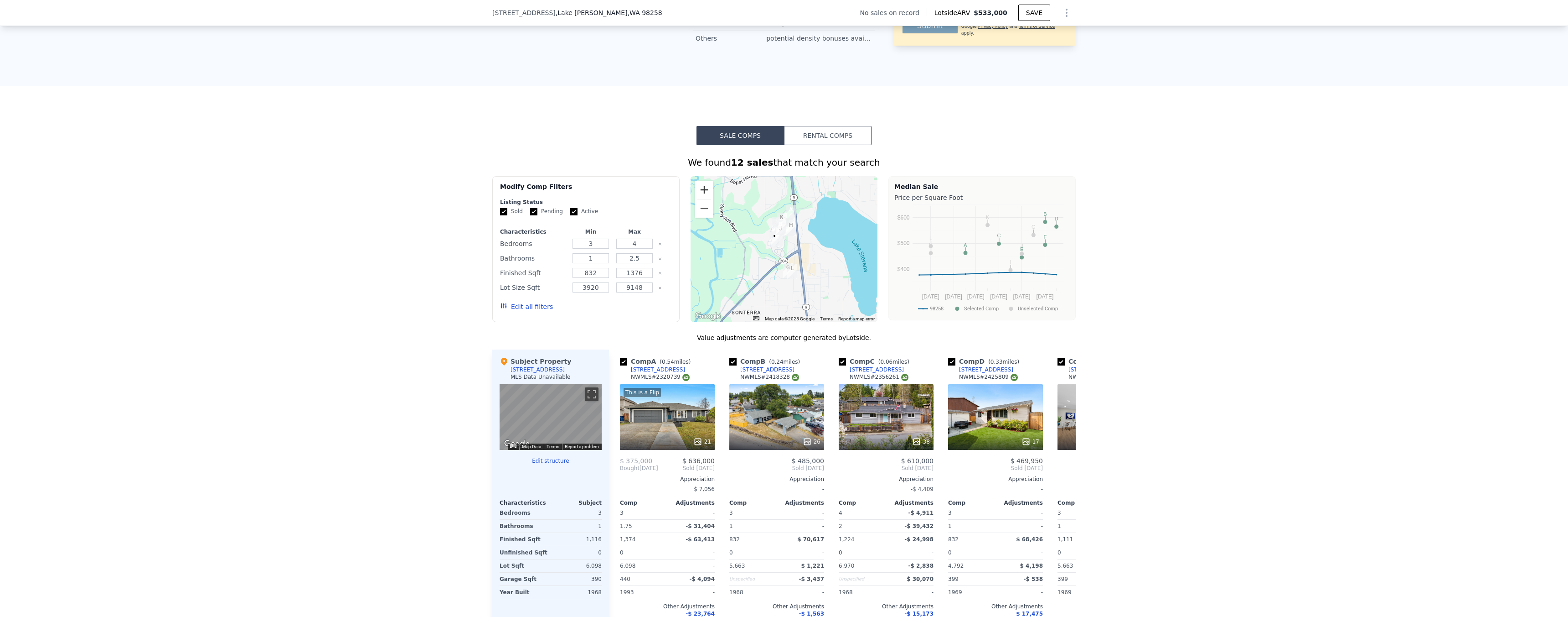
click at [707, 192] on button "Zoom in" at bounding box center [704, 190] width 18 height 18
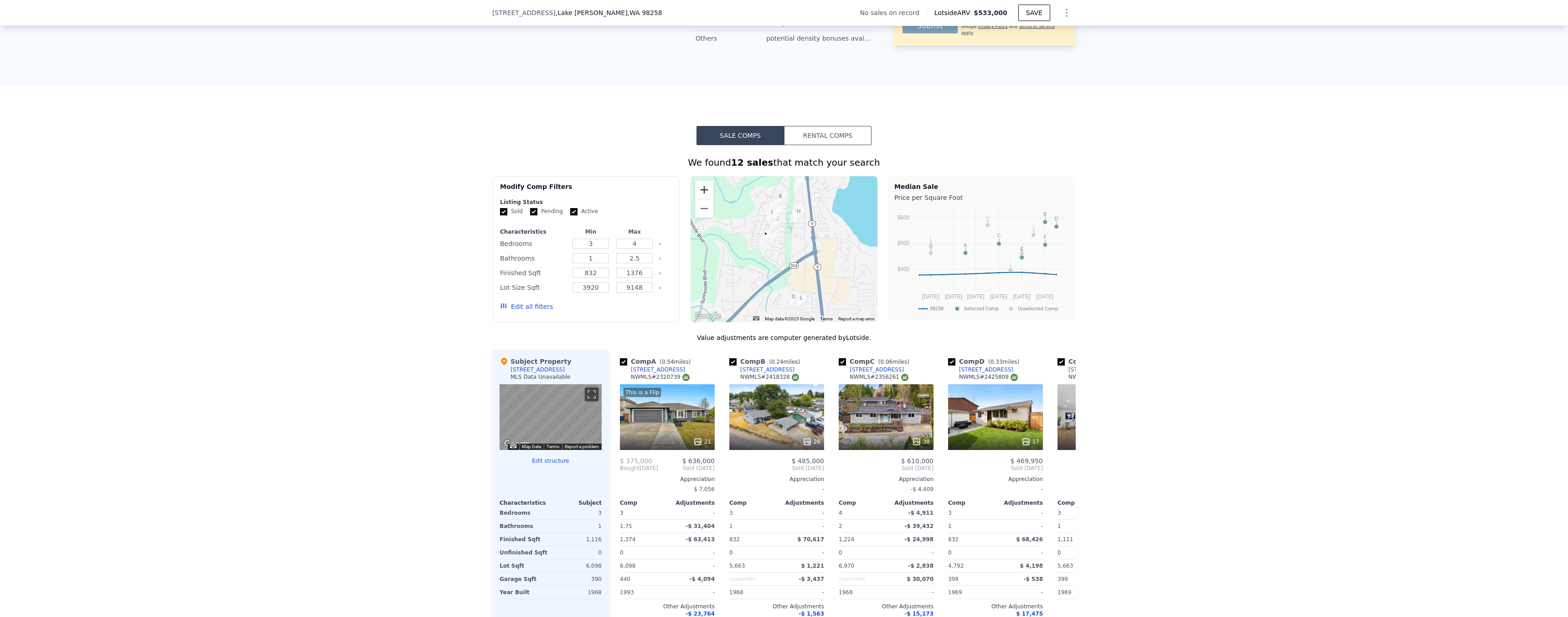
click at [707, 192] on button "Zoom in" at bounding box center [704, 190] width 18 height 18
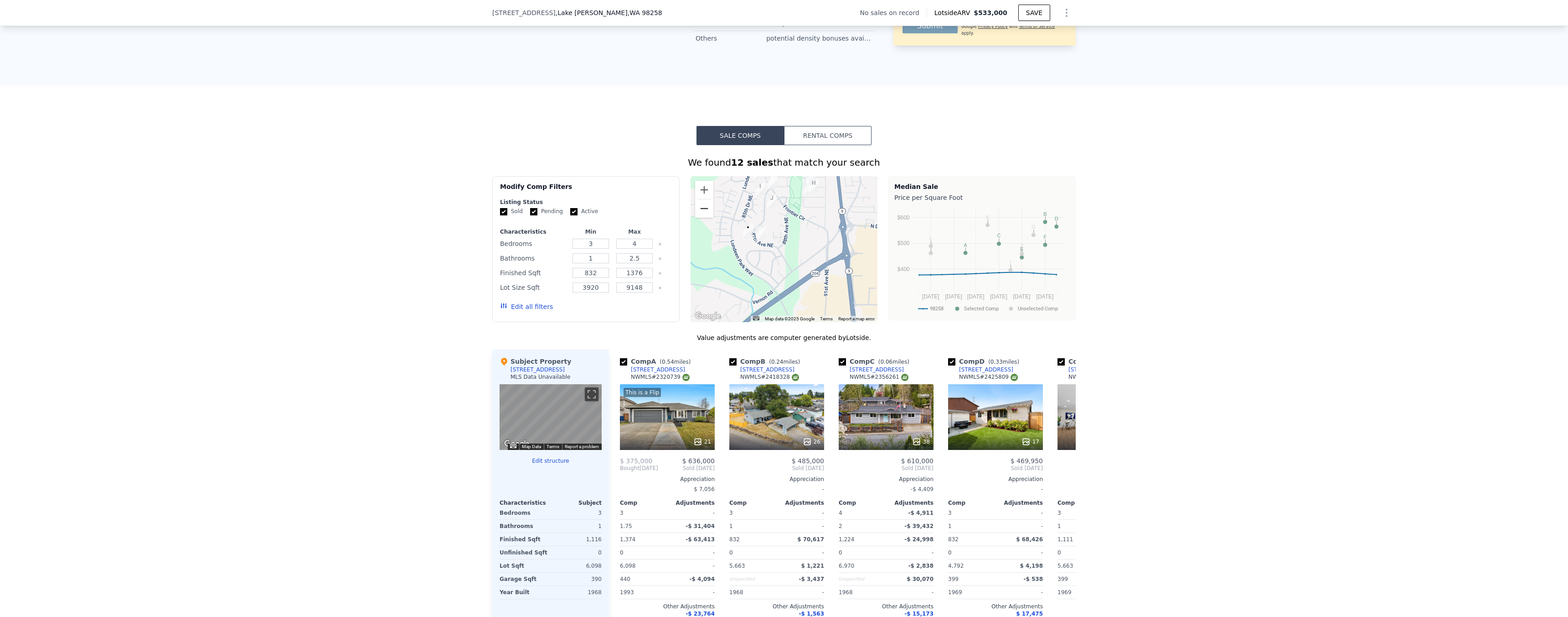
click at [703, 207] on button "Zoom out" at bounding box center [704, 208] width 18 height 18
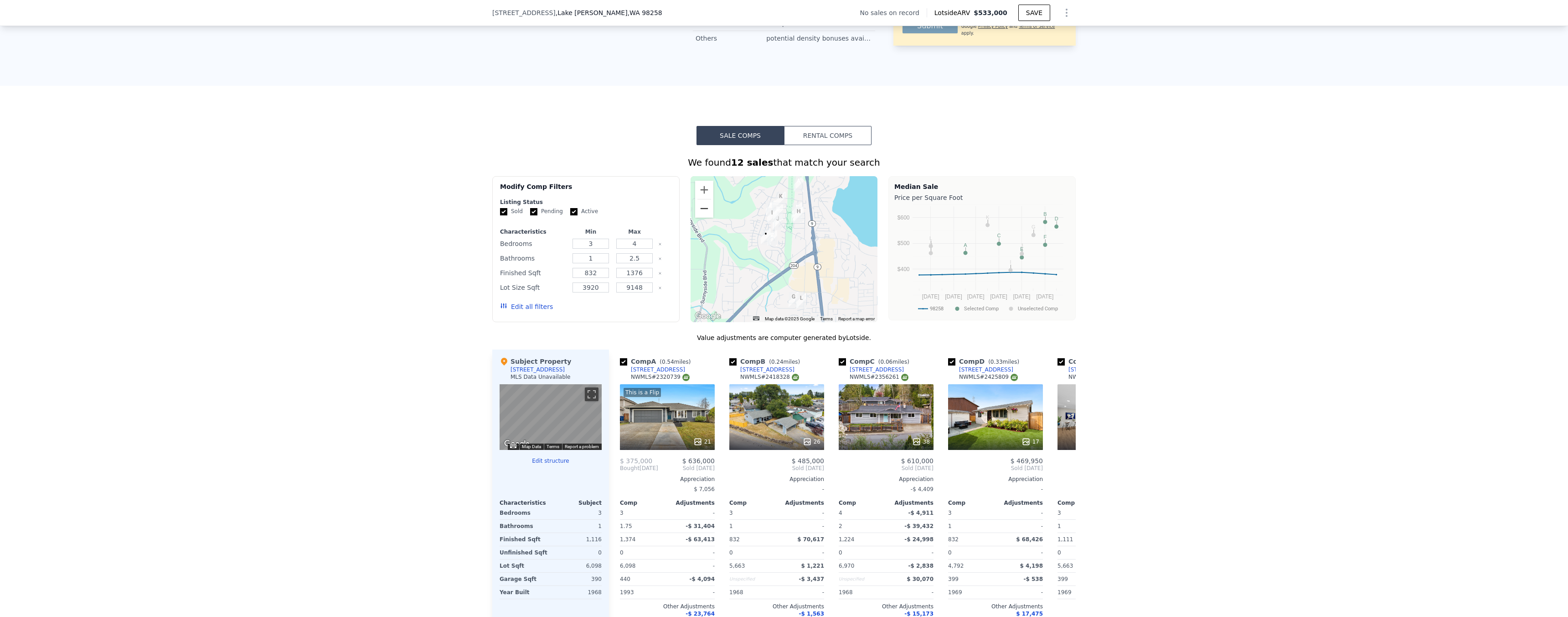
click at [703, 207] on button "Zoom out" at bounding box center [704, 208] width 18 height 18
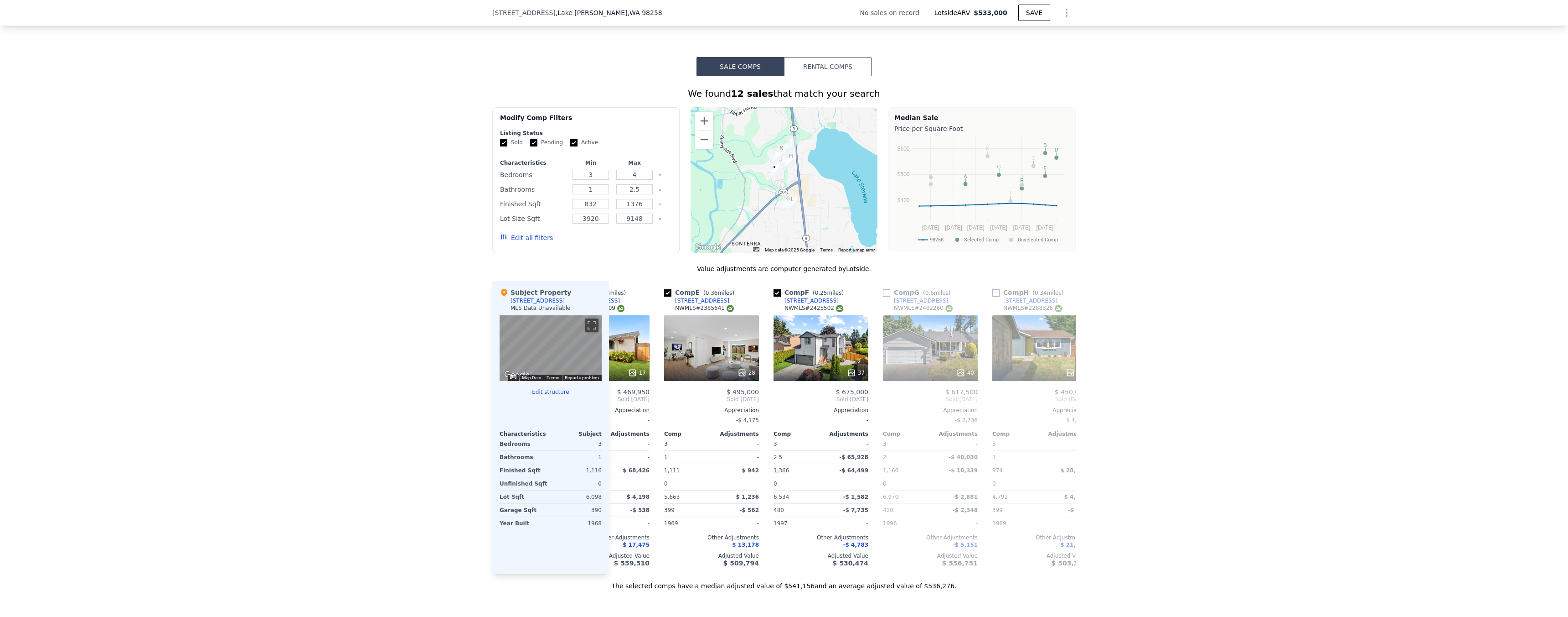
scroll to position [0, 393]
type input "$ 533,000"
type input "$ 0"
type input "$ 30,004"
